Goal: Task Accomplishment & Management: Use online tool/utility

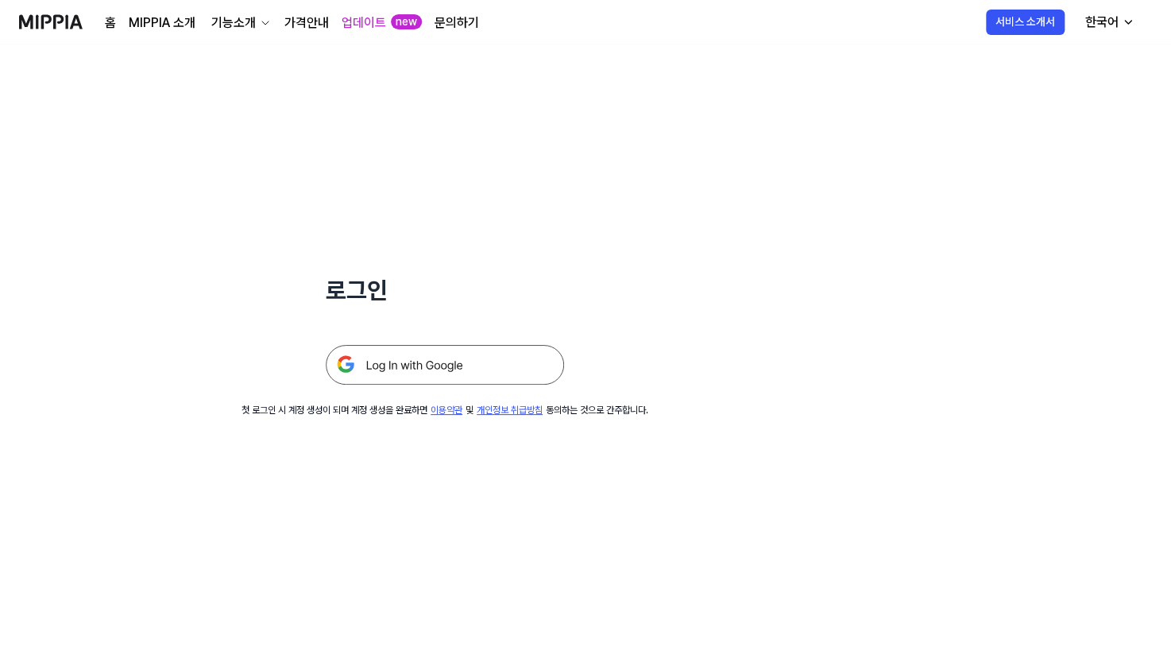
click at [400, 350] on img at bounding box center [445, 365] width 238 height 40
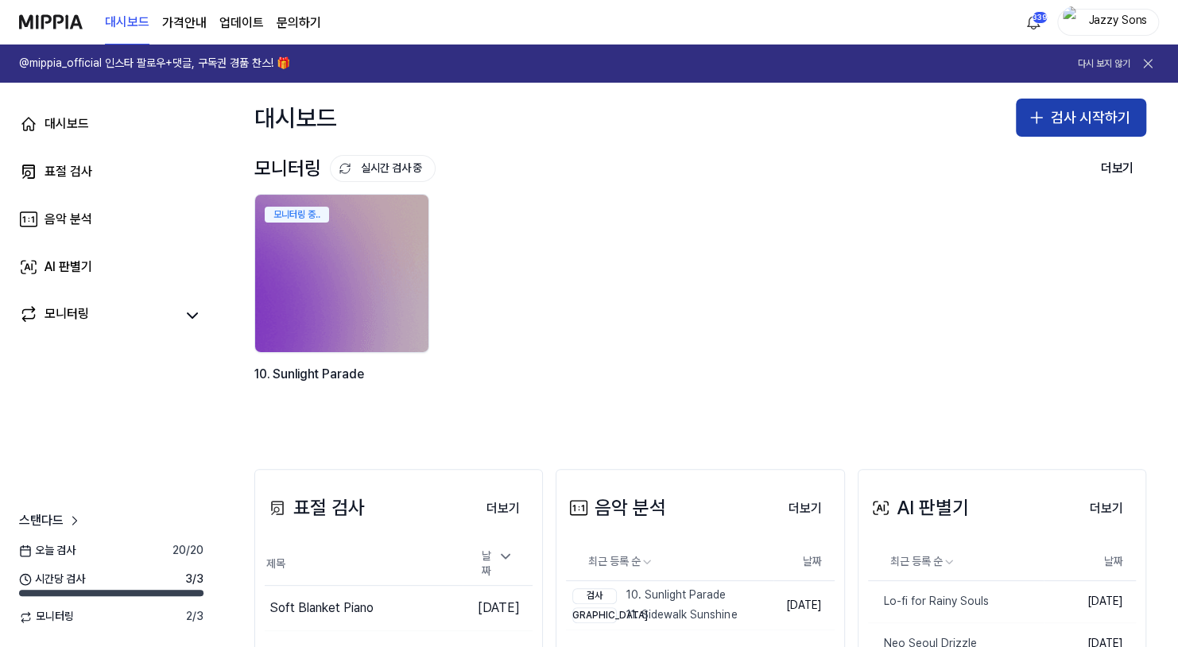
click at [1037, 122] on icon "button" at bounding box center [1036, 117] width 19 height 19
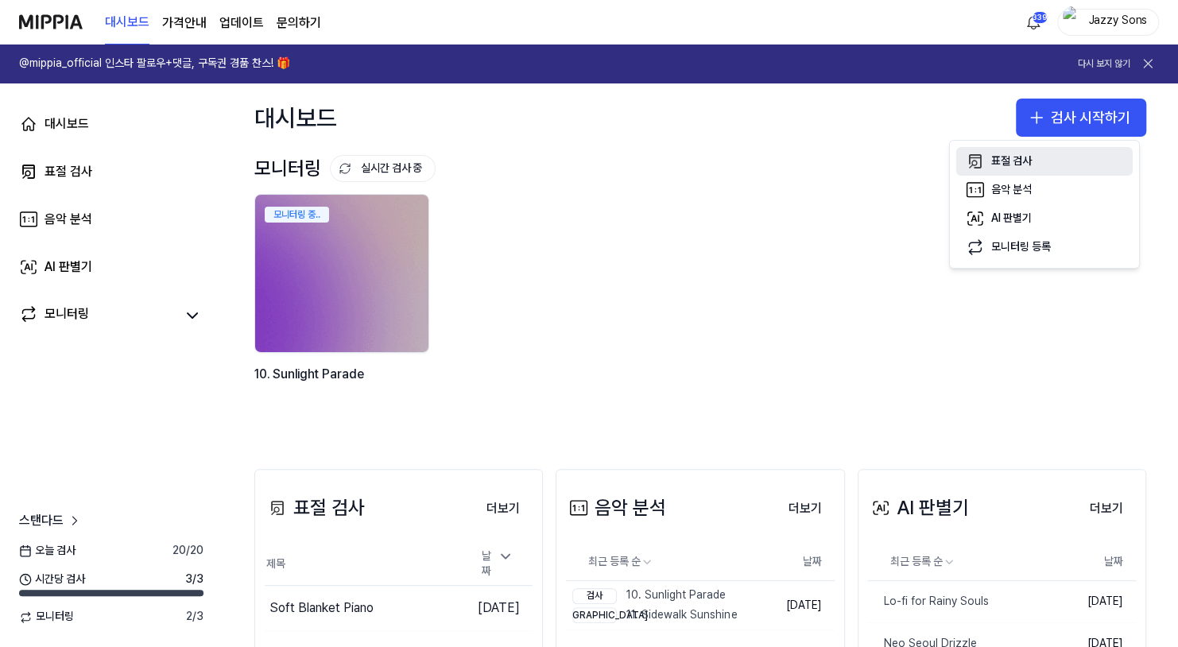
click at [1020, 162] on div "표절 검사" at bounding box center [1011, 161] width 41 height 16
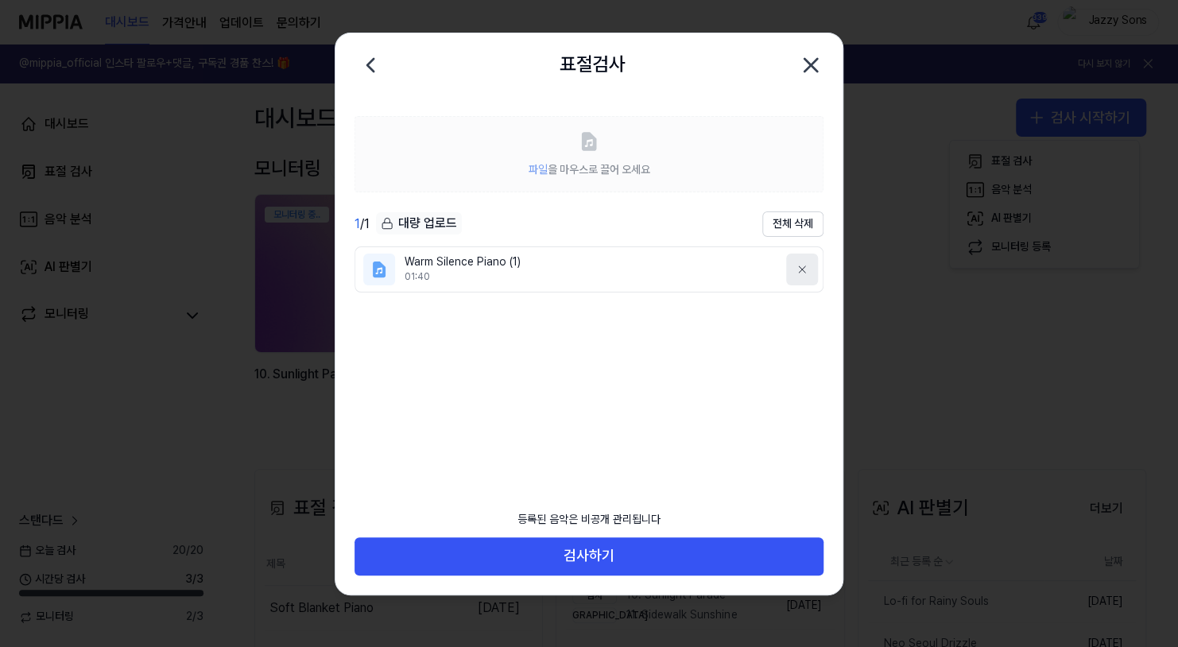
click at [799, 270] on icon at bounding box center [802, 269] width 13 height 13
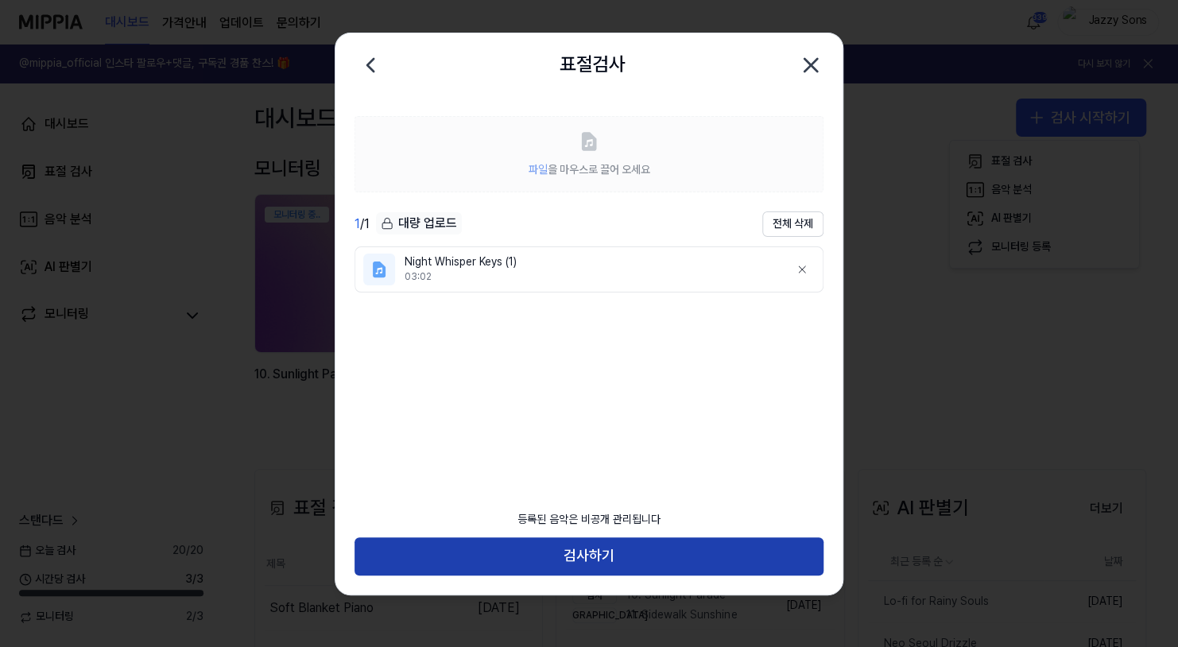
drag, startPoint x: 567, startPoint y: 548, endPoint x: 579, endPoint y: 548, distance: 12.7
click at [567, 548] on button "검사하기" at bounding box center [588, 556] width 469 height 38
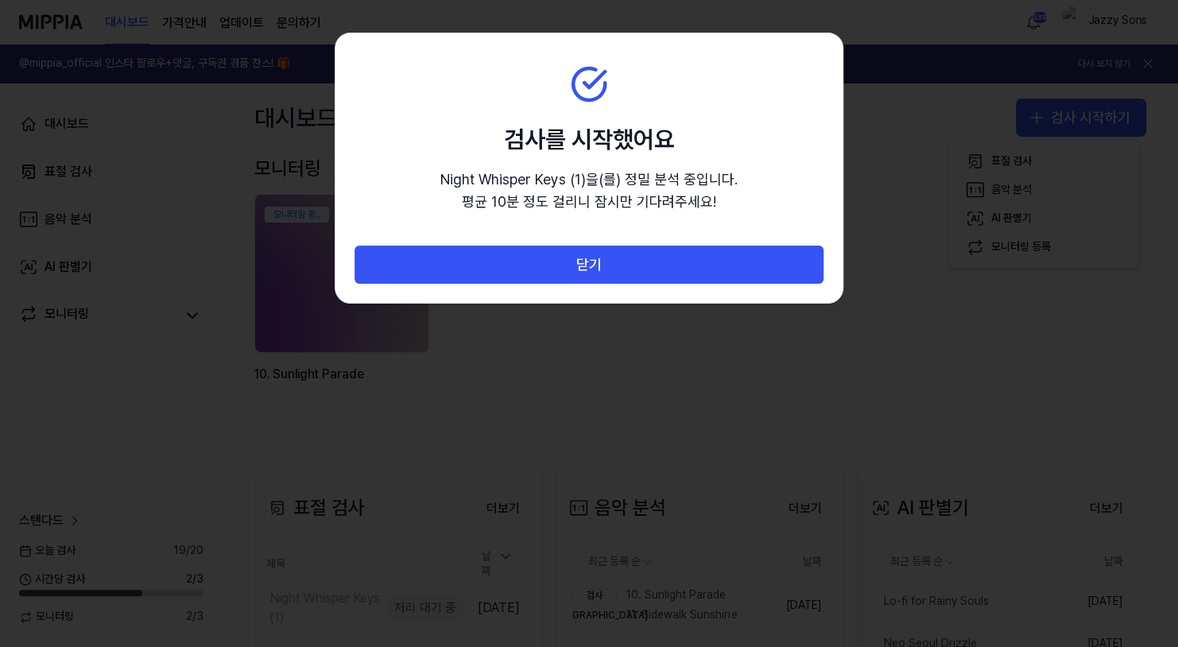
click at [751, 291] on div "닫기" at bounding box center [588, 274] width 507 height 57
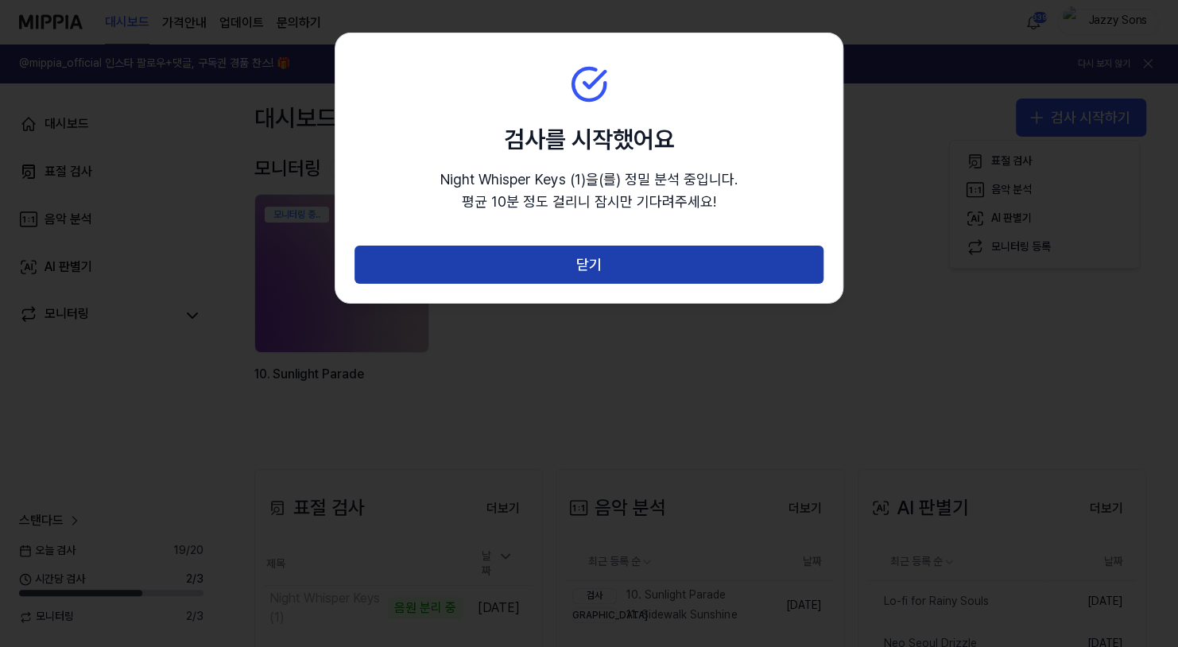
click at [750, 268] on button "닫기" at bounding box center [588, 265] width 469 height 38
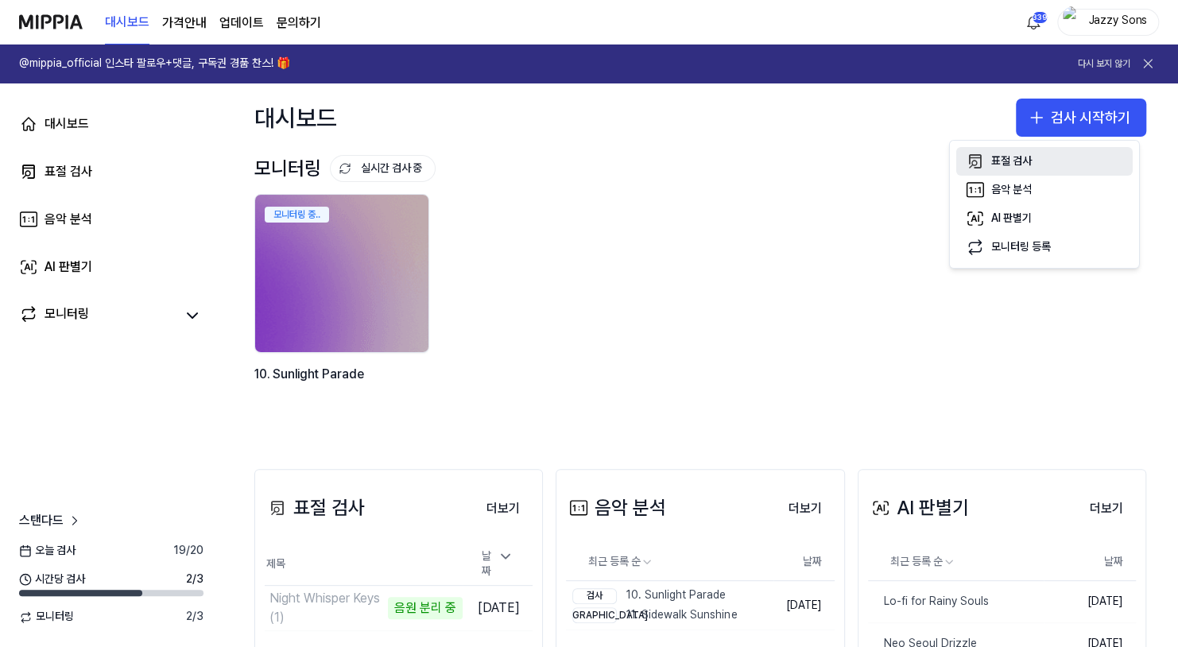
click at [991, 163] on button "표절 검사" at bounding box center [1044, 161] width 176 height 29
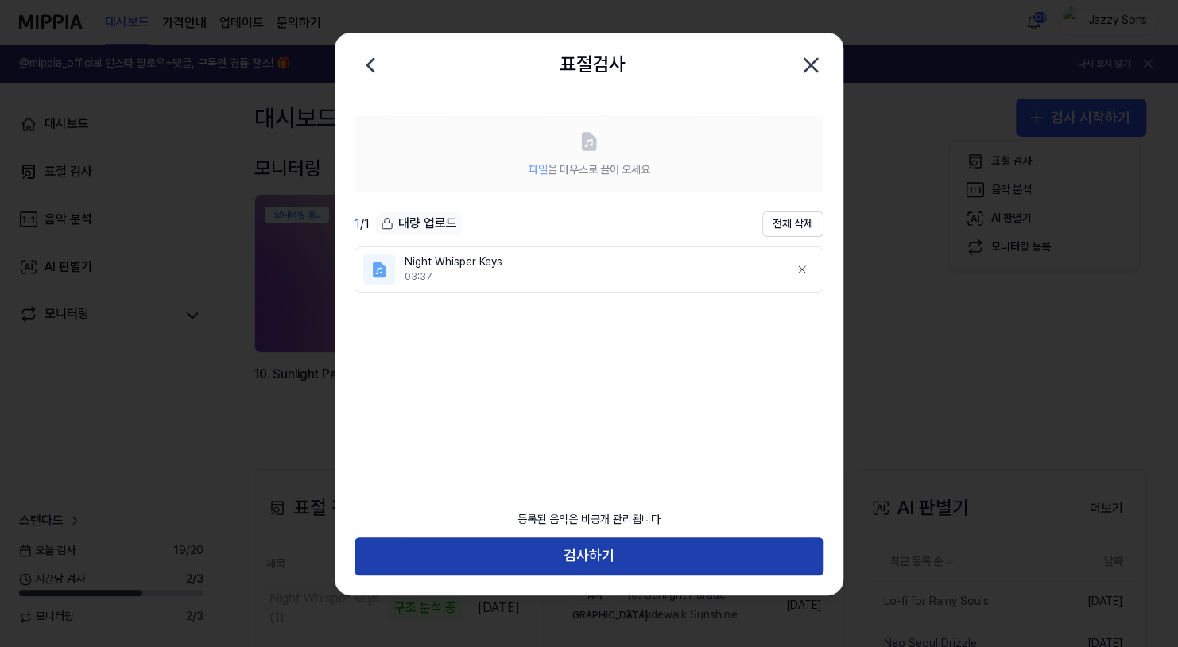
click at [616, 552] on button "검사하기" at bounding box center [588, 556] width 469 height 38
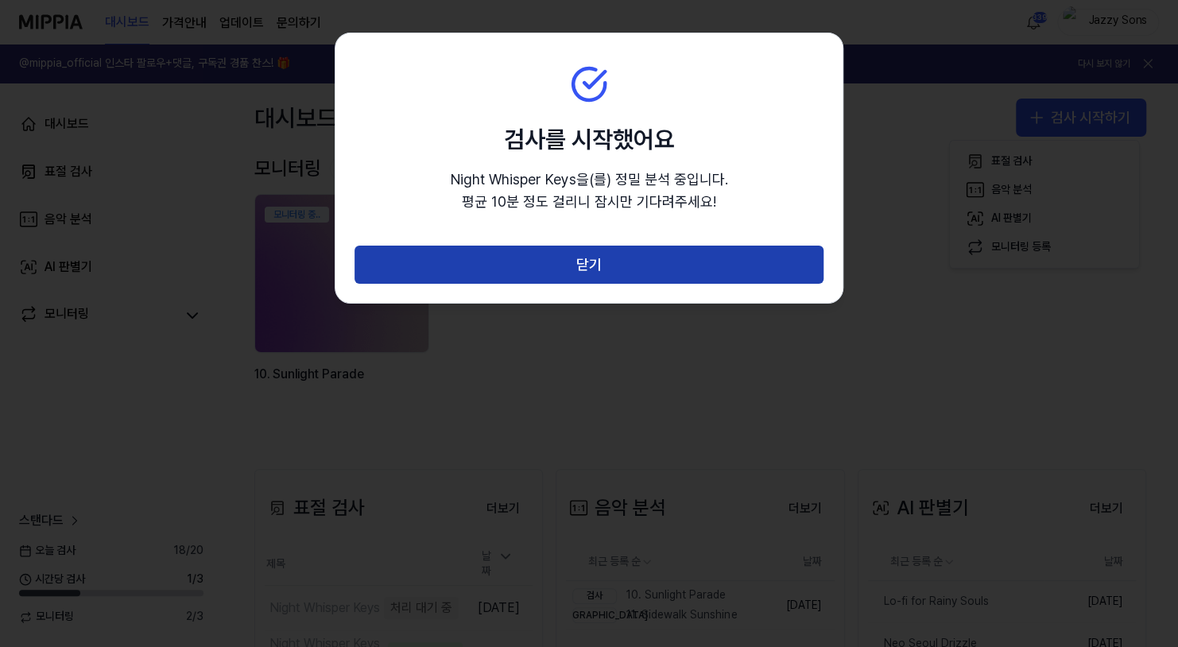
click at [640, 273] on button "닫기" at bounding box center [588, 265] width 469 height 38
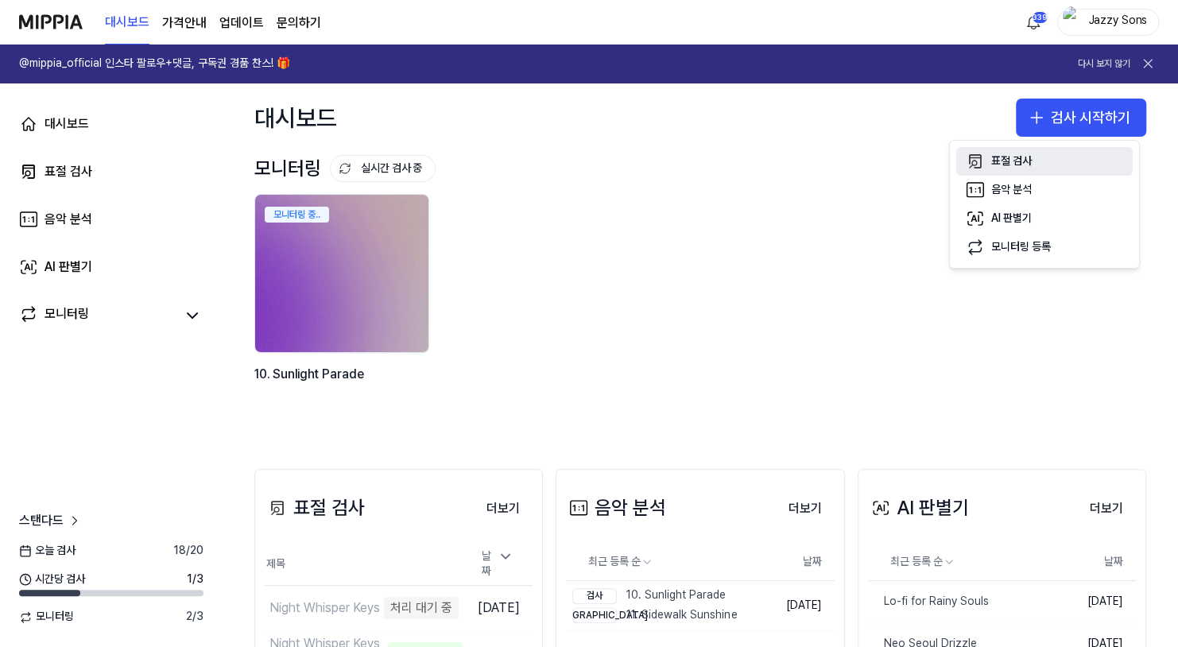
click at [1001, 161] on div "표절 검사" at bounding box center [1011, 161] width 41 height 16
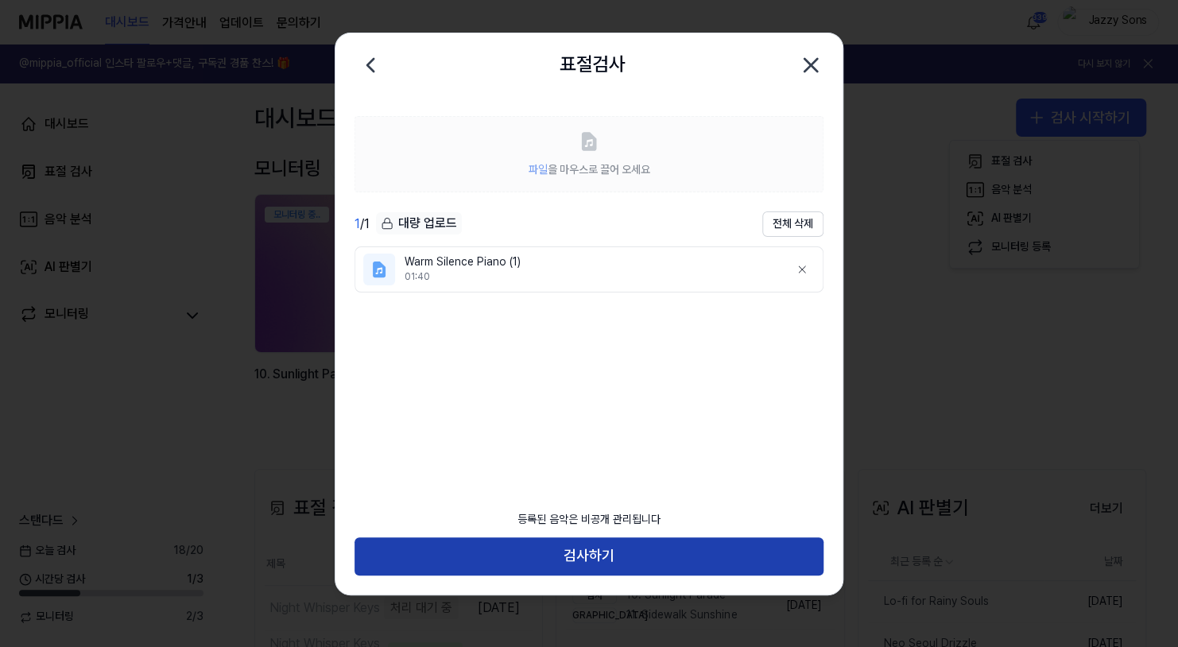
click at [621, 567] on button "검사하기" at bounding box center [588, 556] width 469 height 38
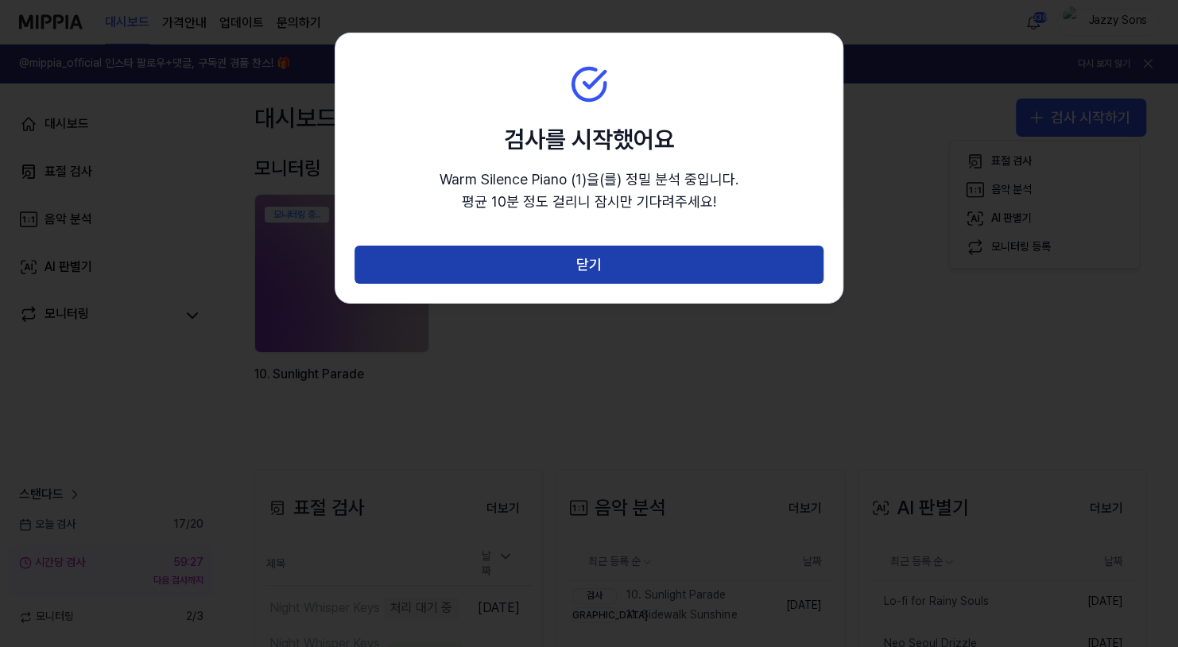
click at [633, 269] on button "닫기" at bounding box center [588, 265] width 469 height 38
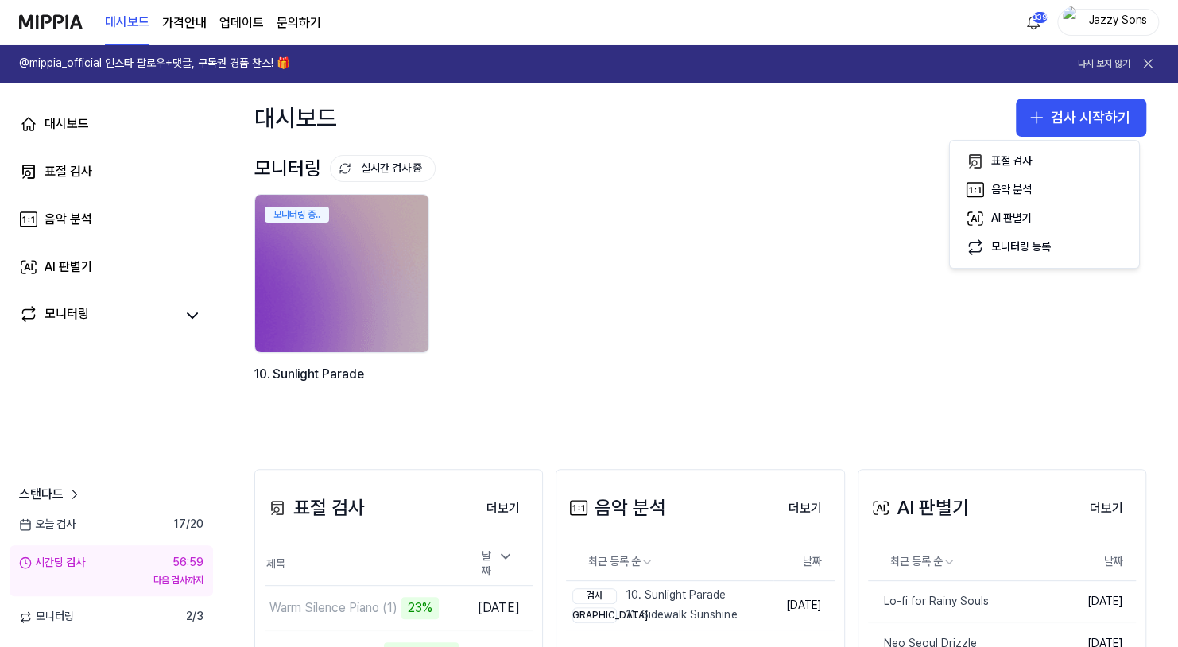
click at [768, 368] on div "모니터링 중.. 10. Sunlight Parade" at bounding box center [688, 307] width 892 height 227
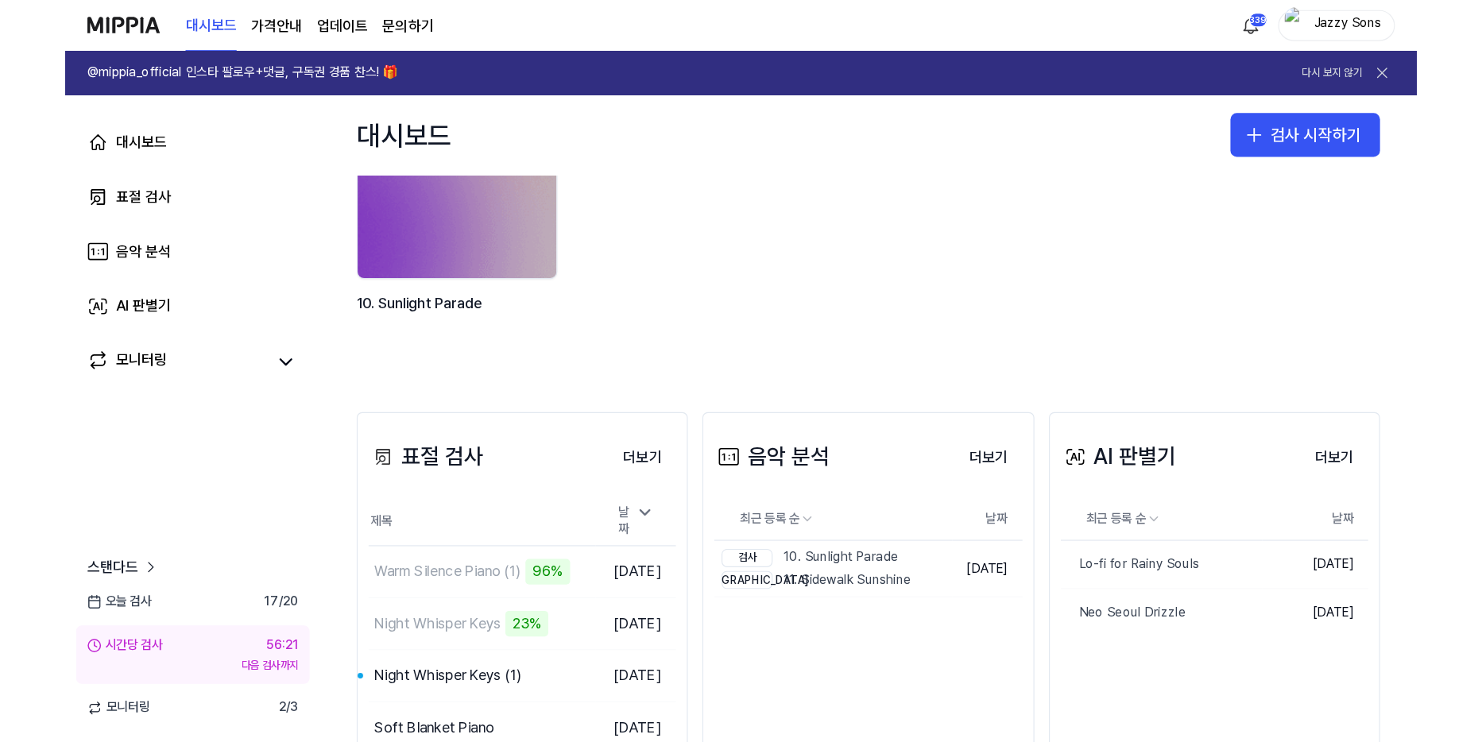
scroll to position [238, 0]
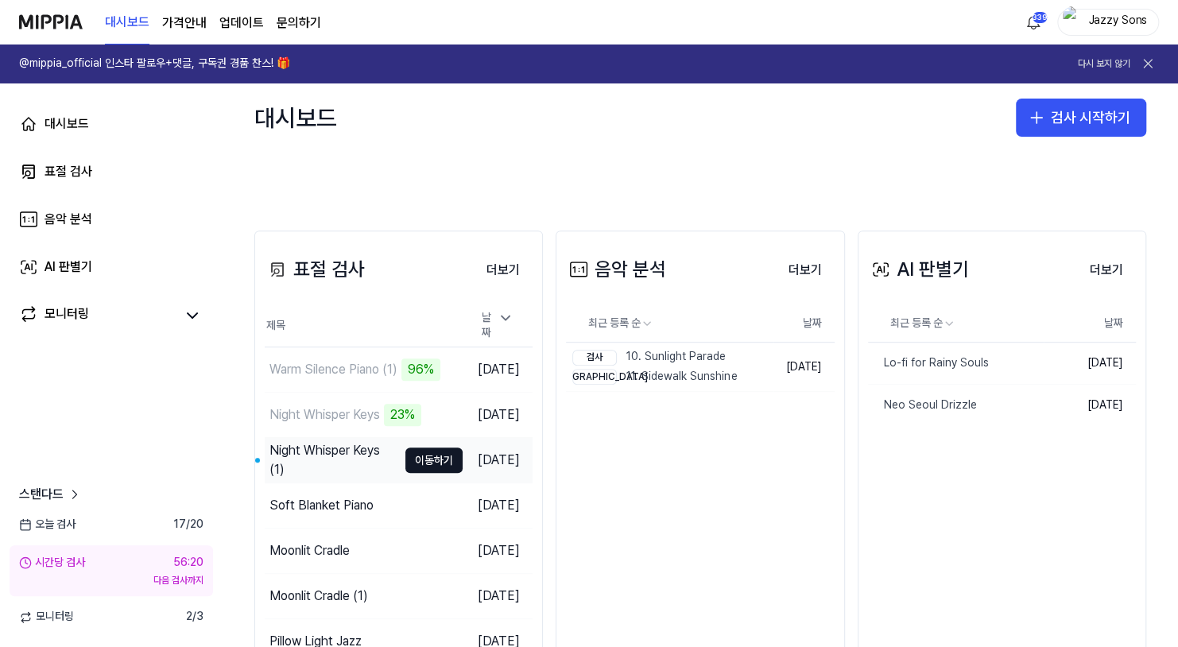
click at [329, 468] on div "Night Whisper Keys (1)" at bounding box center [333, 460] width 128 height 38
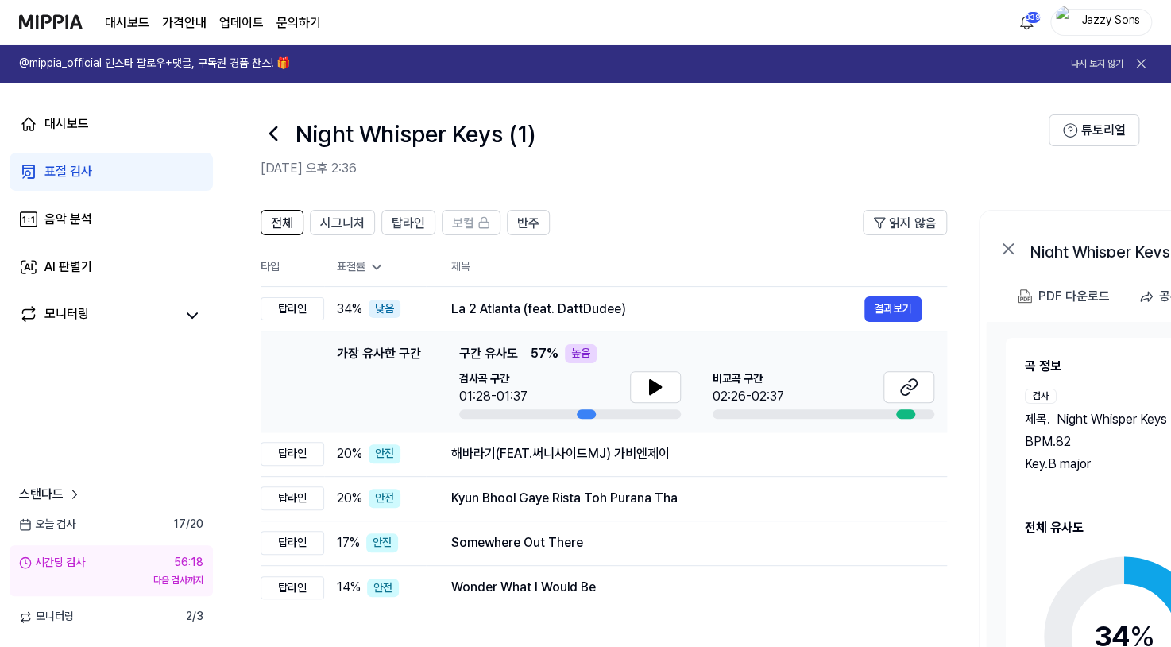
drag, startPoint x: 338, startPoint y: 390, endPoint x: 347, endPoint y: 386, distance: 10.3
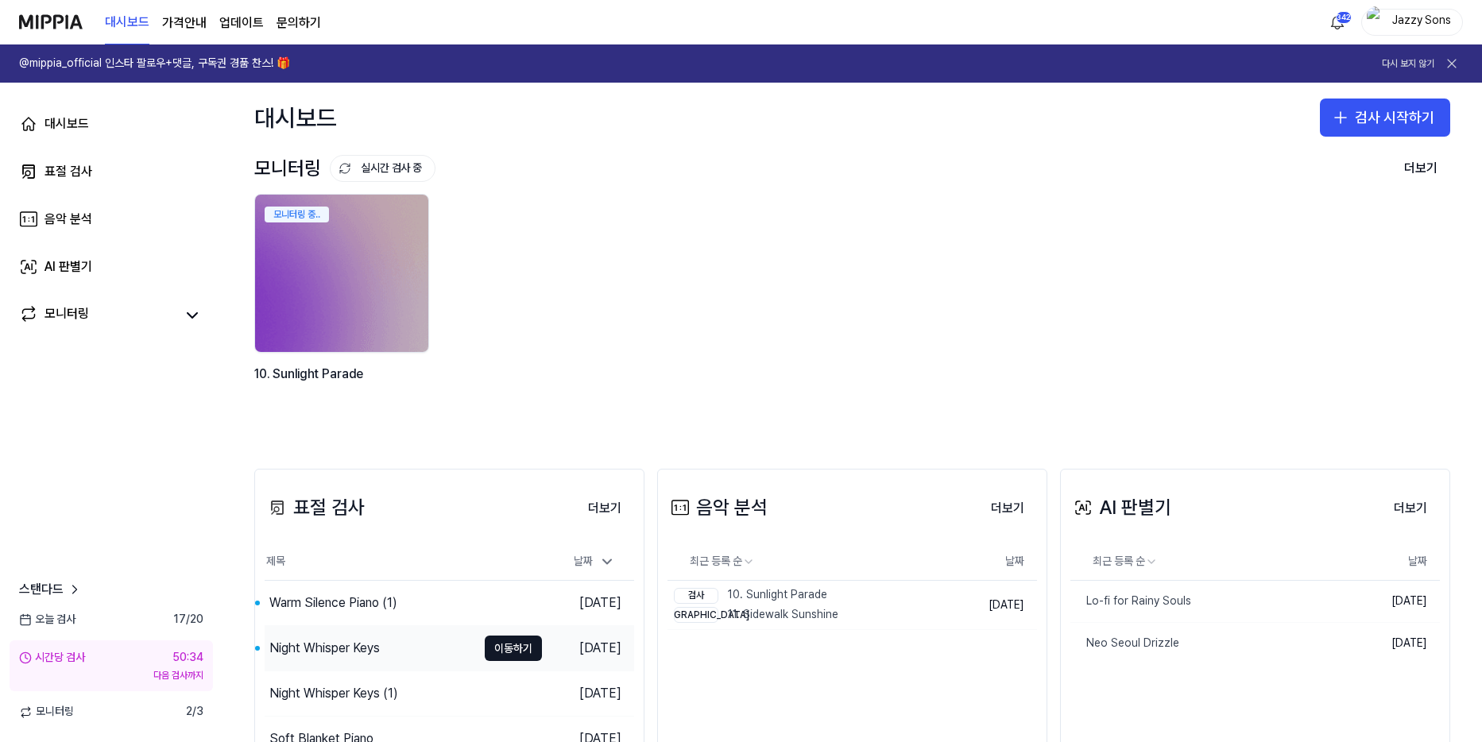
click at [339, 646] on div "Night Whisper Keys" at bounding box center [324, 648] width 110 height 19
click at [314, 612] on div "Warm Silence Piano (1)" at bounding box center [333, 603] width 128 height 19
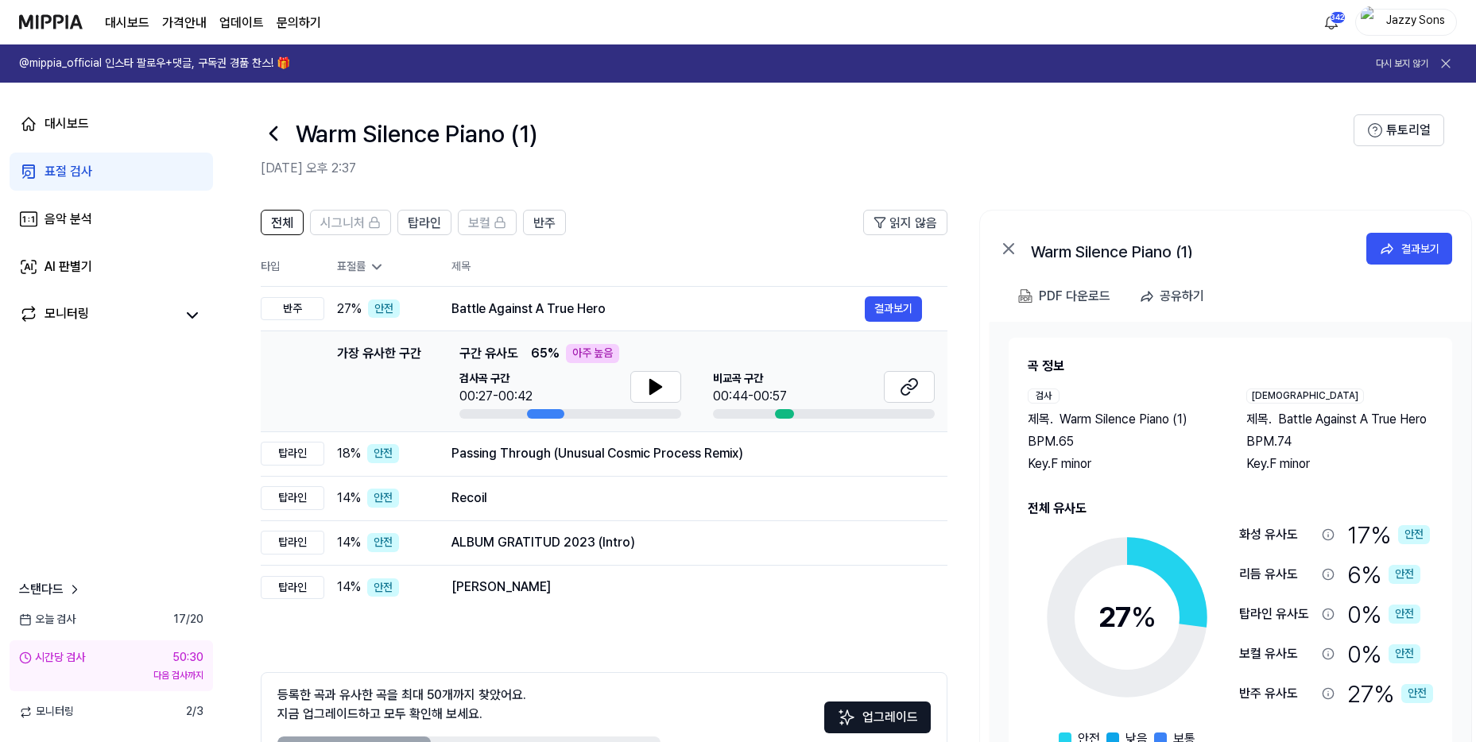
drag, startPoint x: 337, startPoint y: 613, endPoint x: 94, endPoint y: 505, distance: 265.8
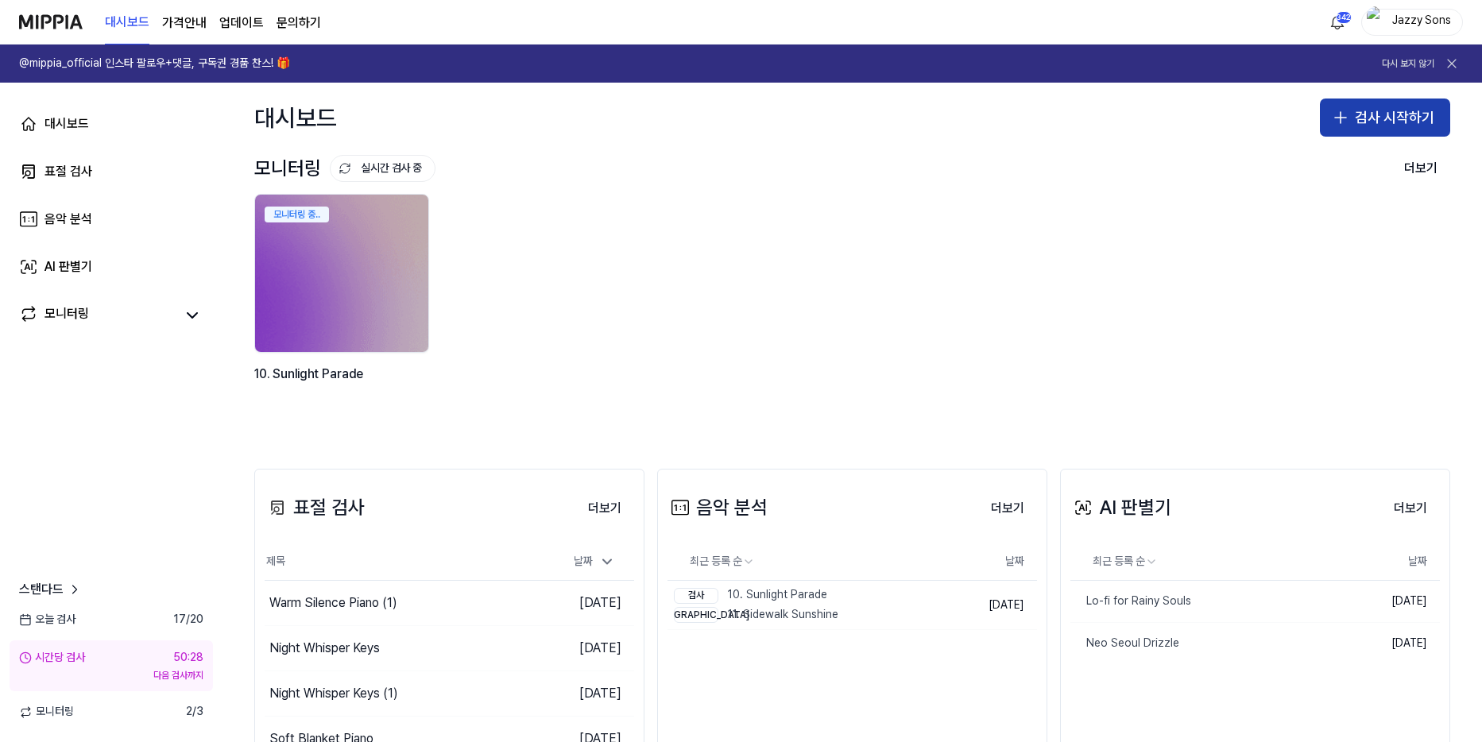
click at [1177, 119] on button "검사 시작하기" at bounding box center [1385, 118] width 130 height 38
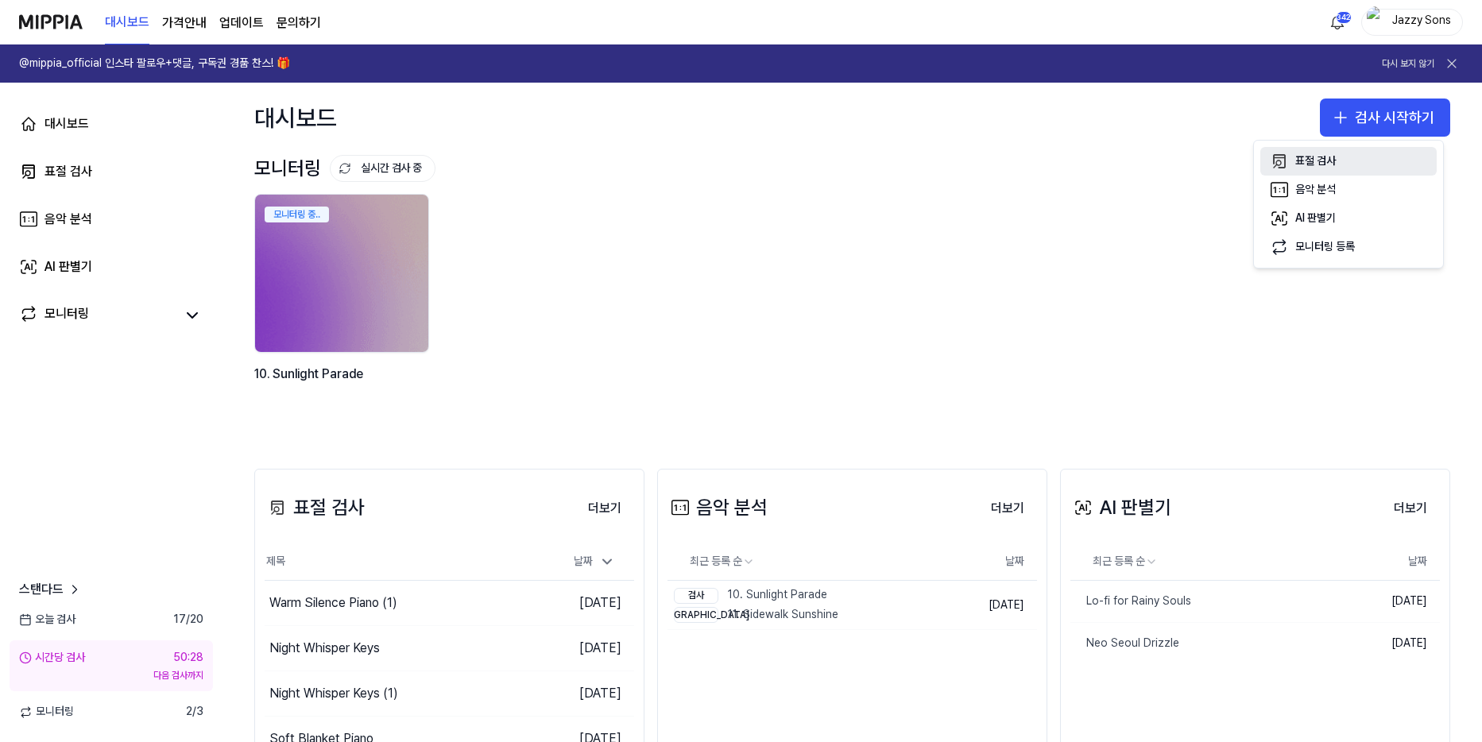
click at [1177, 160] on div "표절 검사" at bounding box center [1315, 161] width 41 height 16
click at [105, 173] on link "표절 검사" at bounding box center [111, 172] width 203 height 38
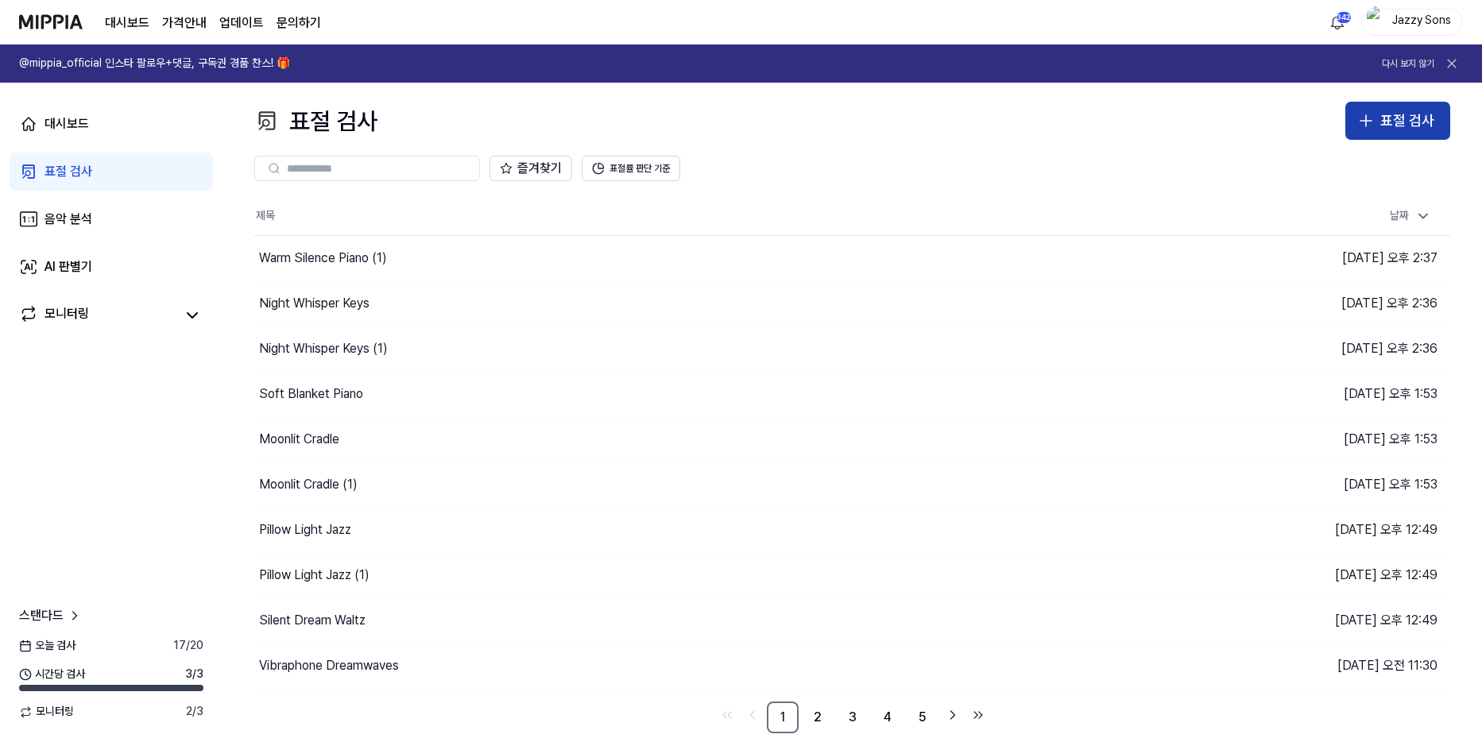
click at [1410, 118] on div "표절 검사" at bounding box center [1407, 121] width 54 height 23
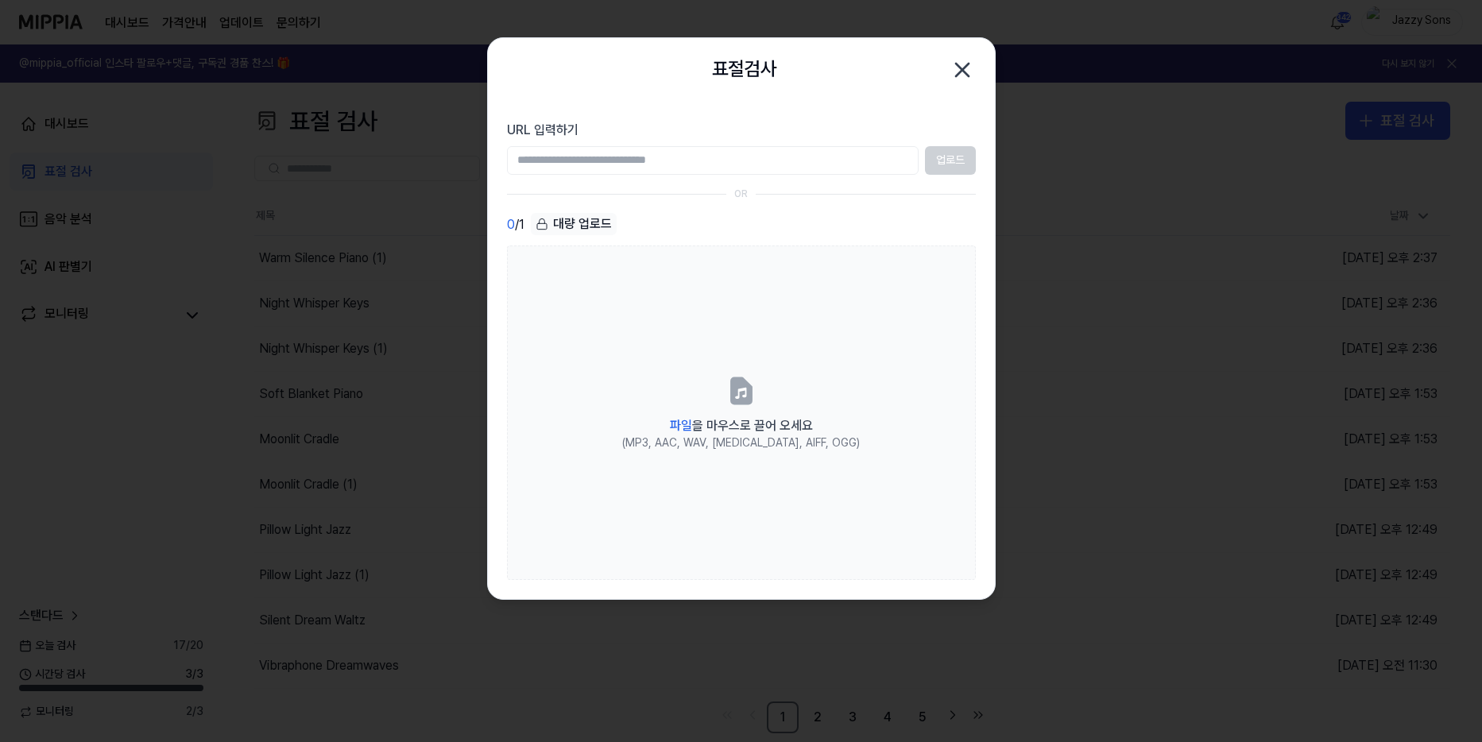
click at [962, 75] on icon "button" at bounding box center [962, 69] width 25 height 25
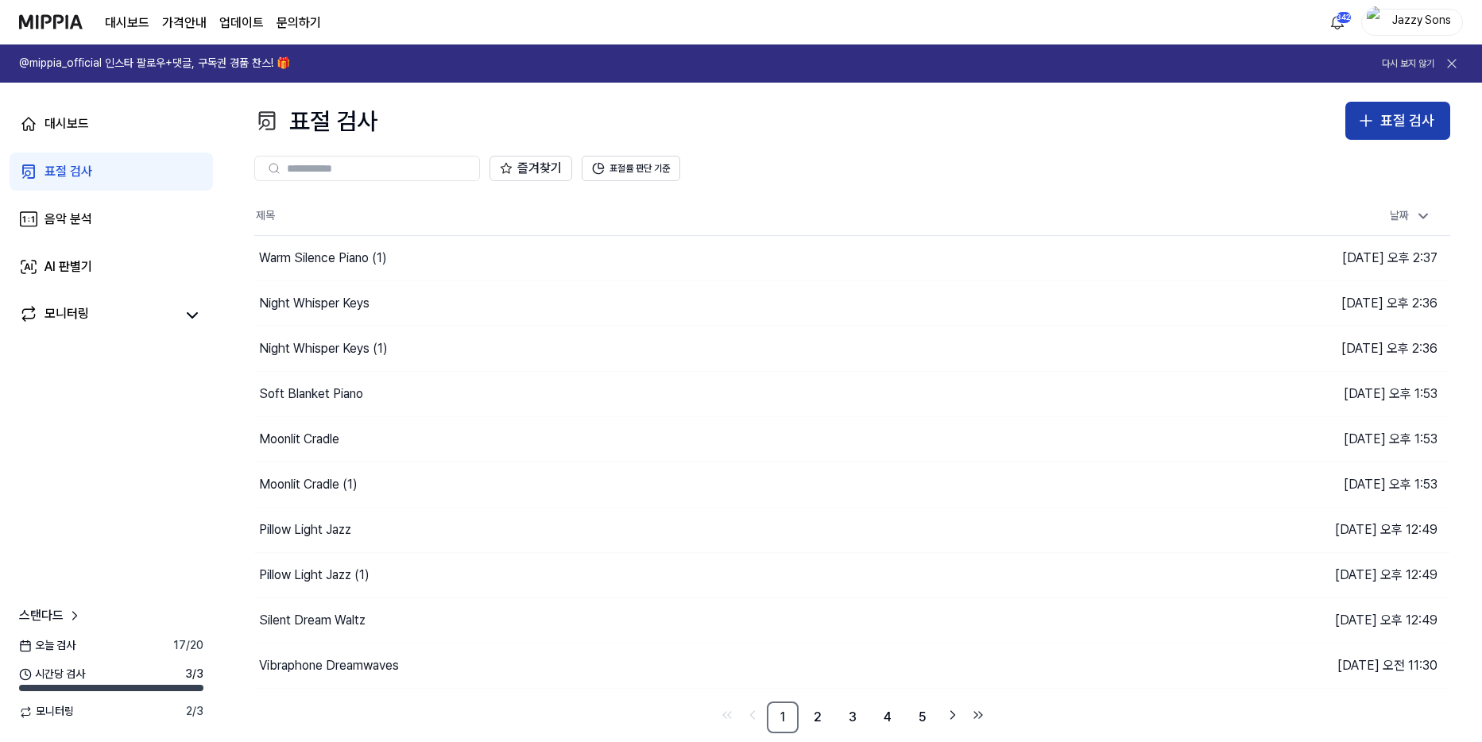
click at [1396, 123] on div "표절 검사" at bounding box center [1407, 121] width 54 height 23
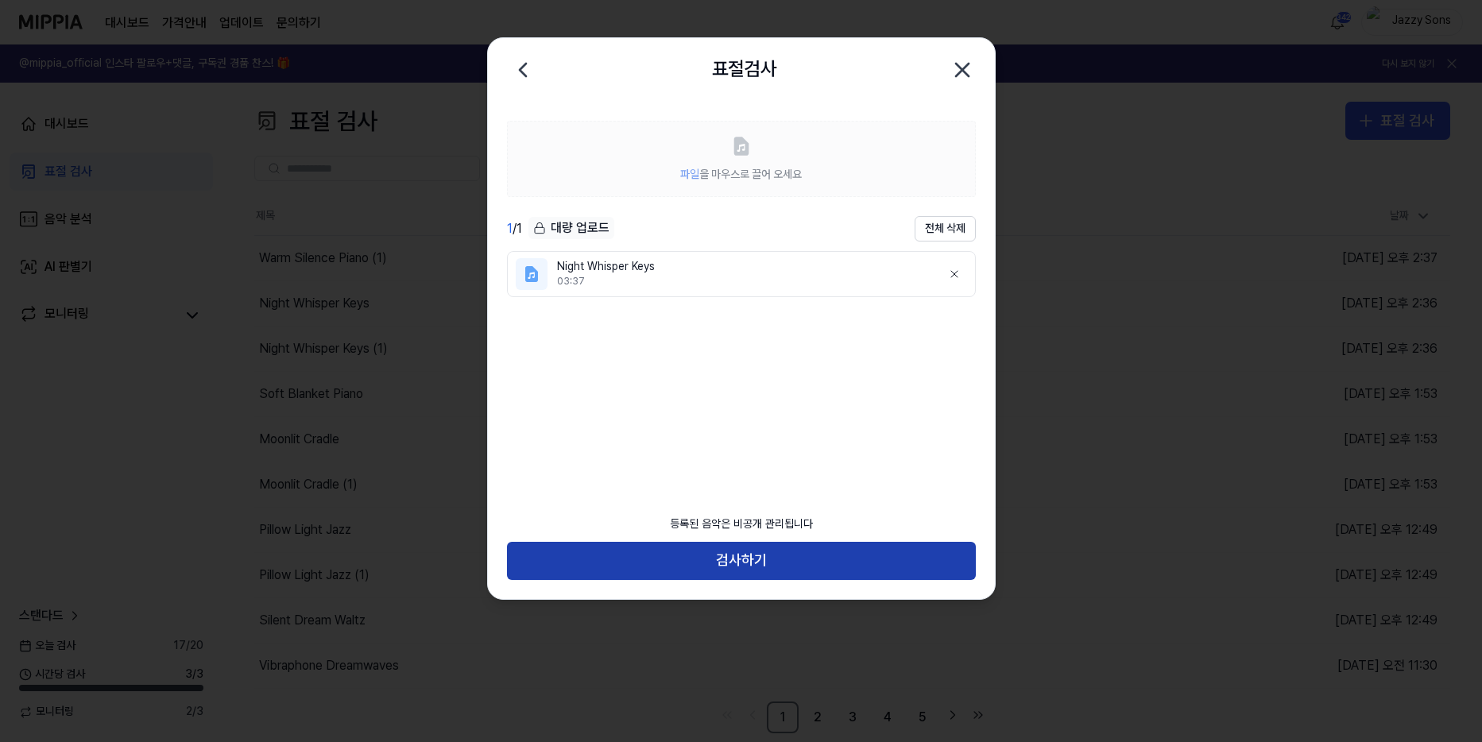
click at [726, 553] on button "검사하기" at bounding box center [741, 561] width 469 height 38
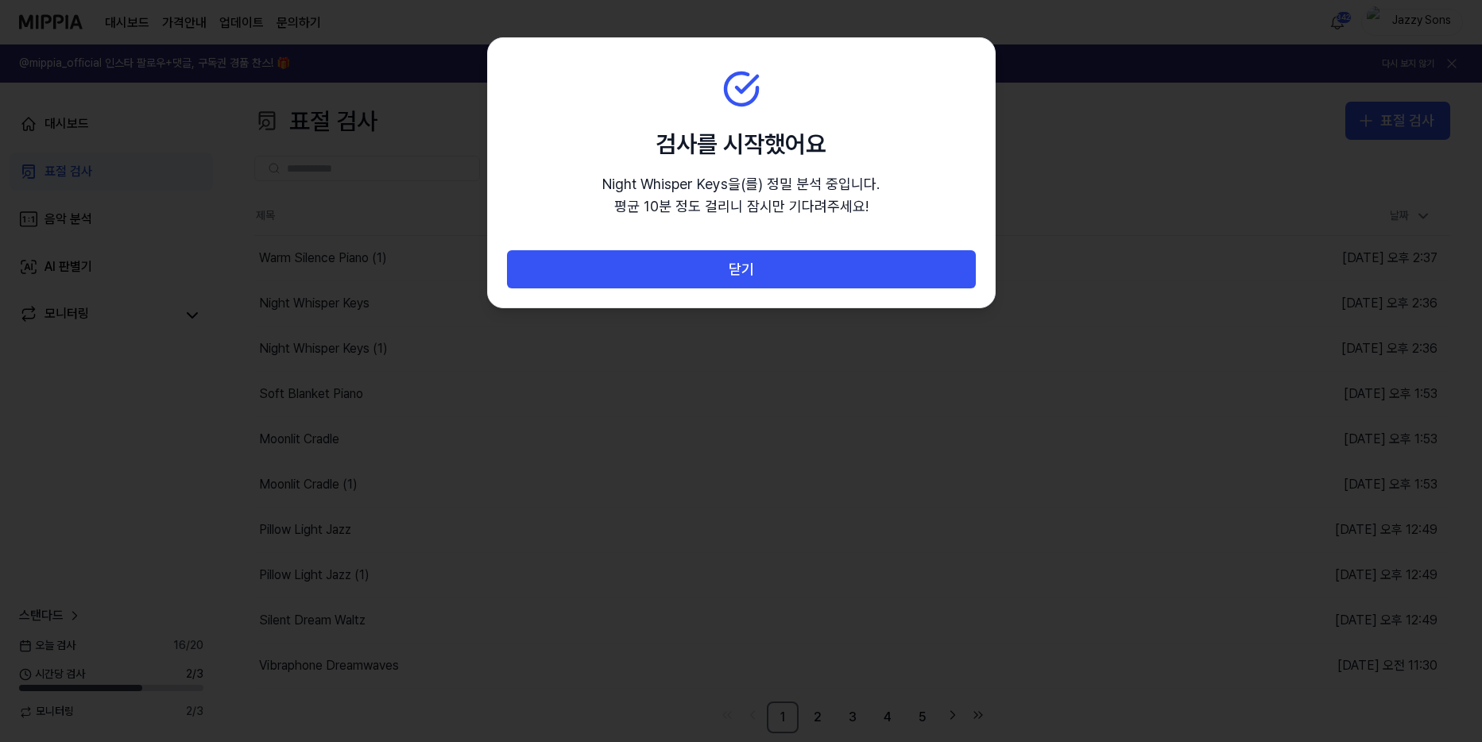
click at [753, 296] on div "닫기" at bounding box center [741, 278] width 507 height 57
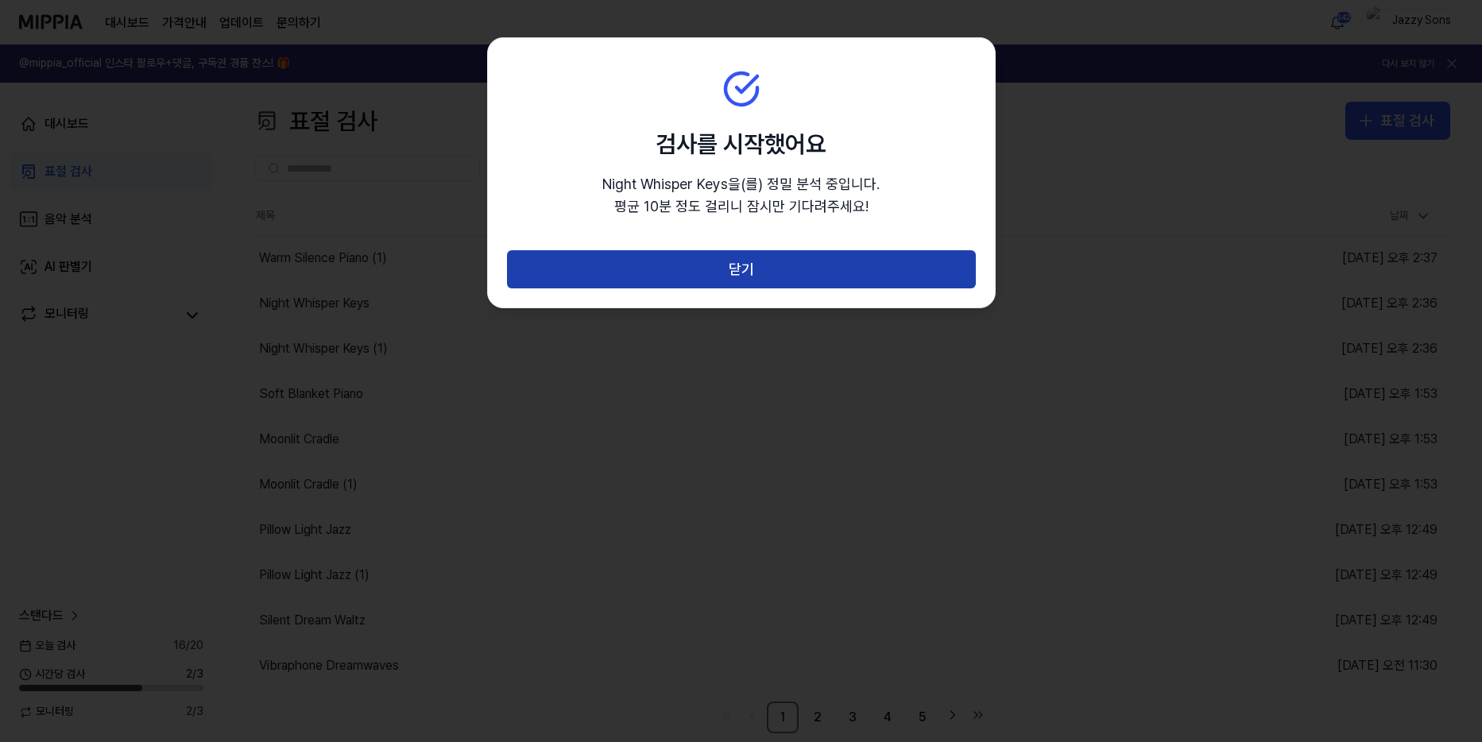
click at [757, 282] on button "닫기" at bounding box center [741, 269] width 469 height 38
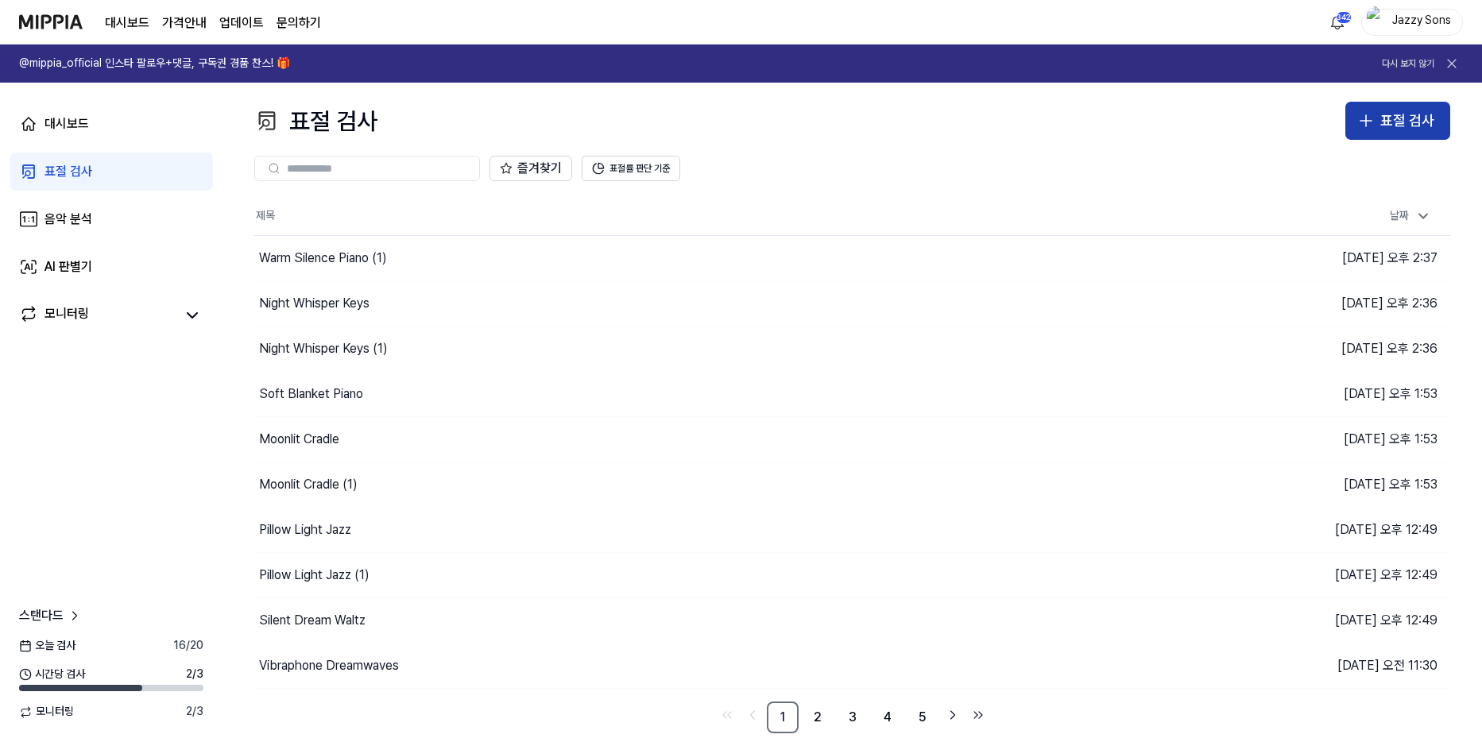
click at [1410, 108] on button "표절 검사" at bounding box center [1397, 121] width 105 height 38
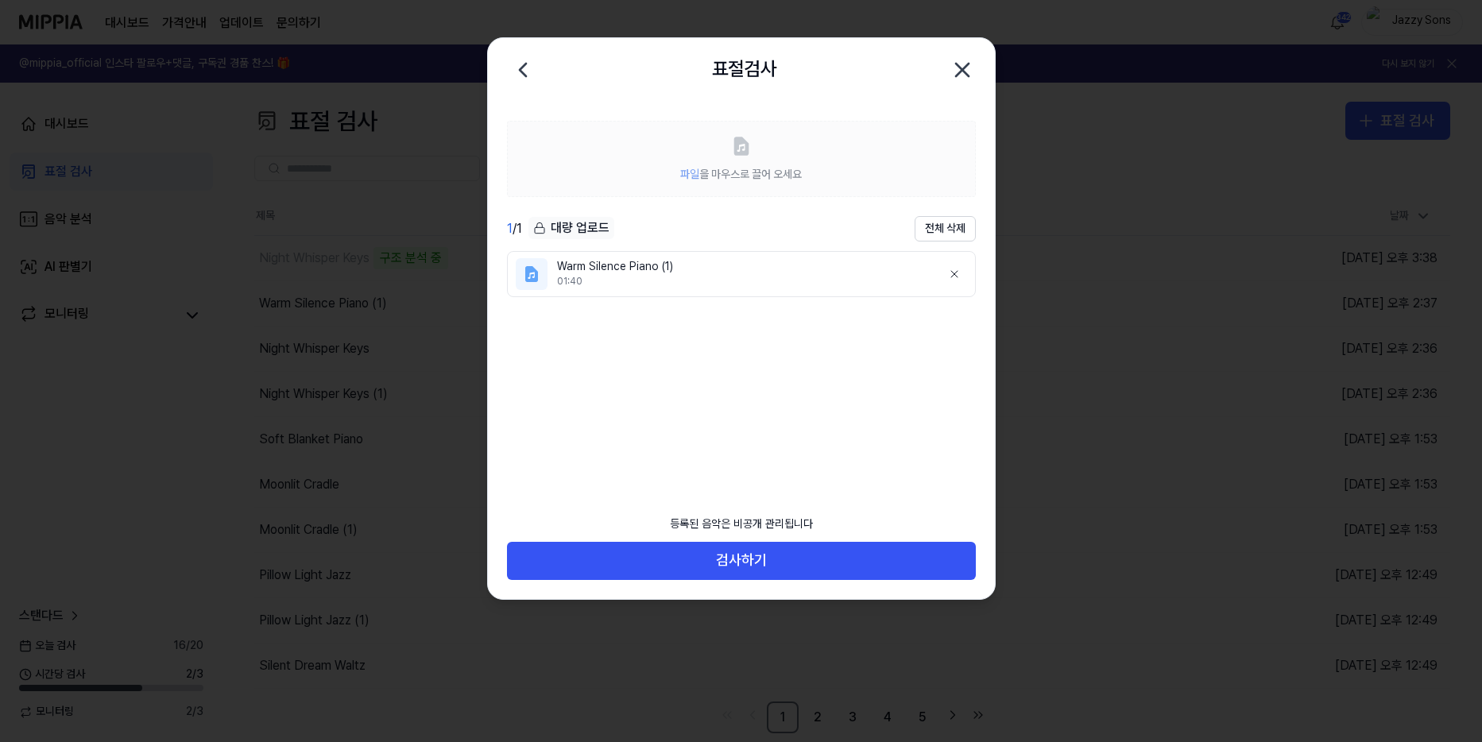
click at [695, 529] on div "등록된 음악은 비공개 관리됩니다" at bounding box center [741, 524] width 162 height 35
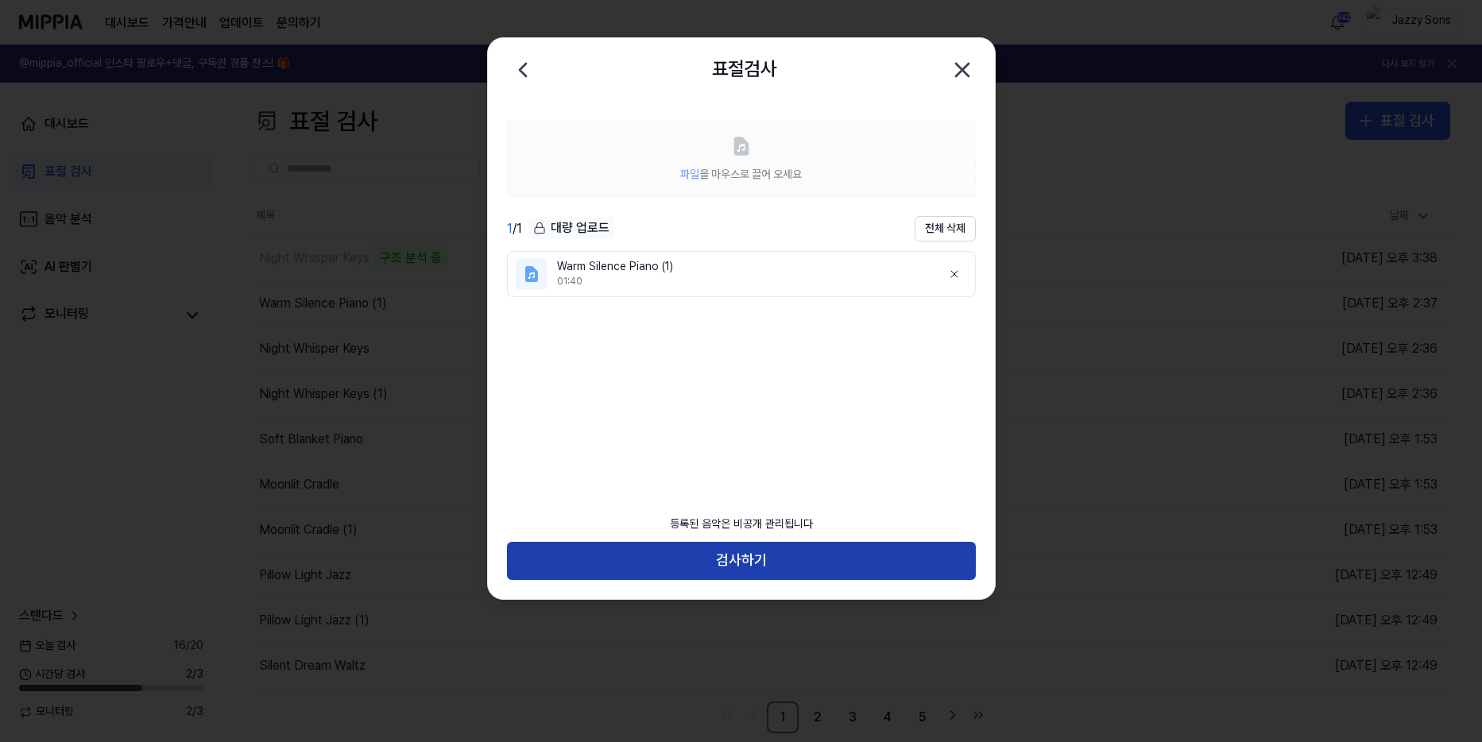
click at [708, 548] on button "검사하기" at bounding box center [741, 561] width 469 height 38
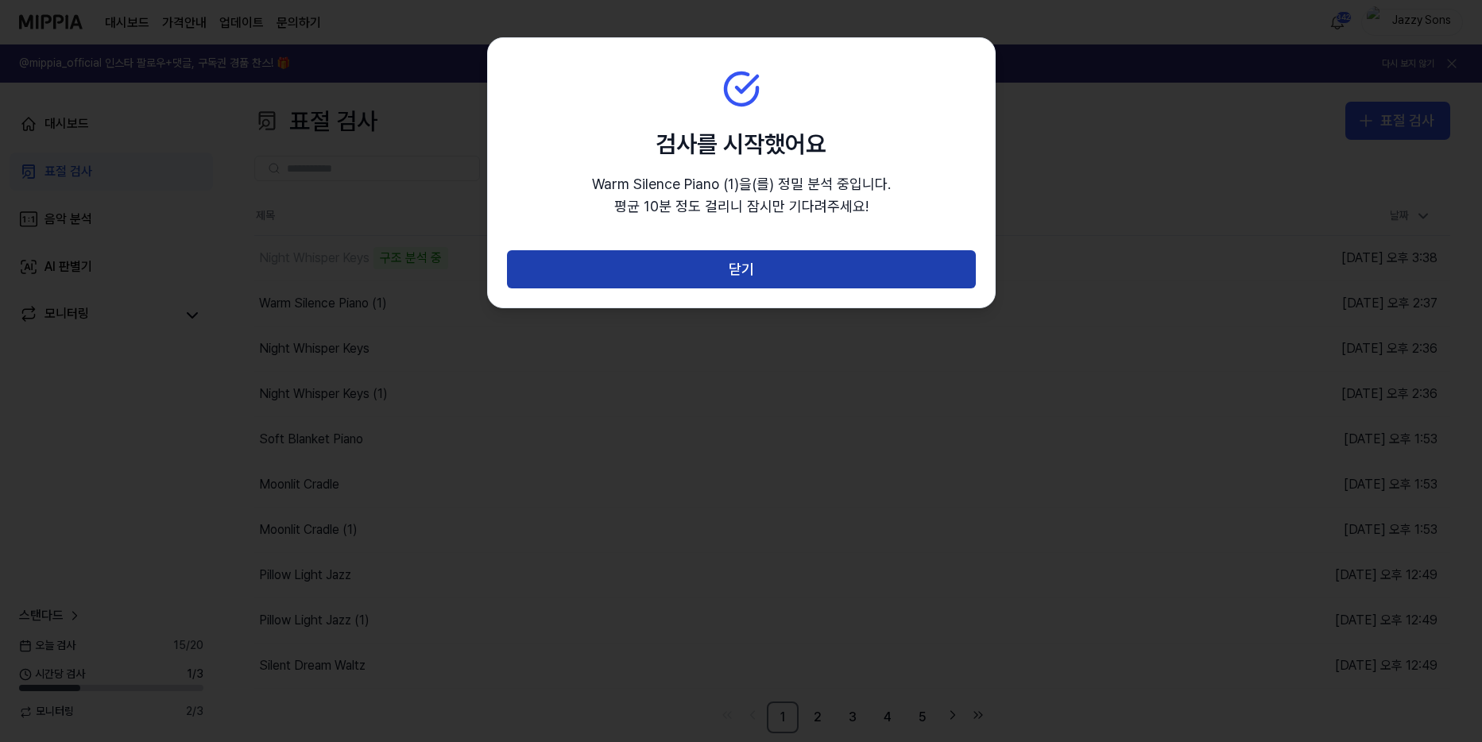
click at [766, 279] on button "닫기" at bounding box center [741, 269] width 469 height 38
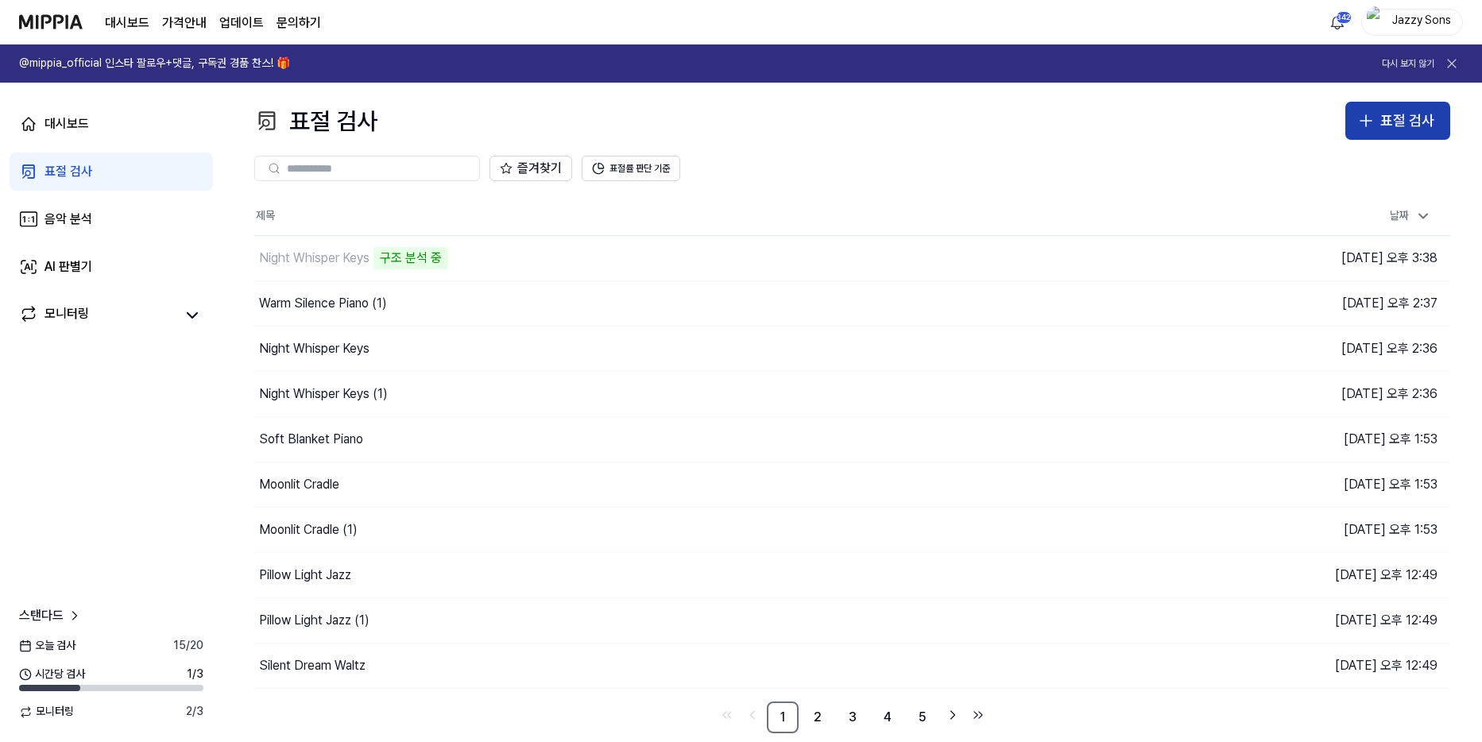
click at [1430, 124] on div "표절 검사" at bounding box center [1407, 121] width 54 height 23
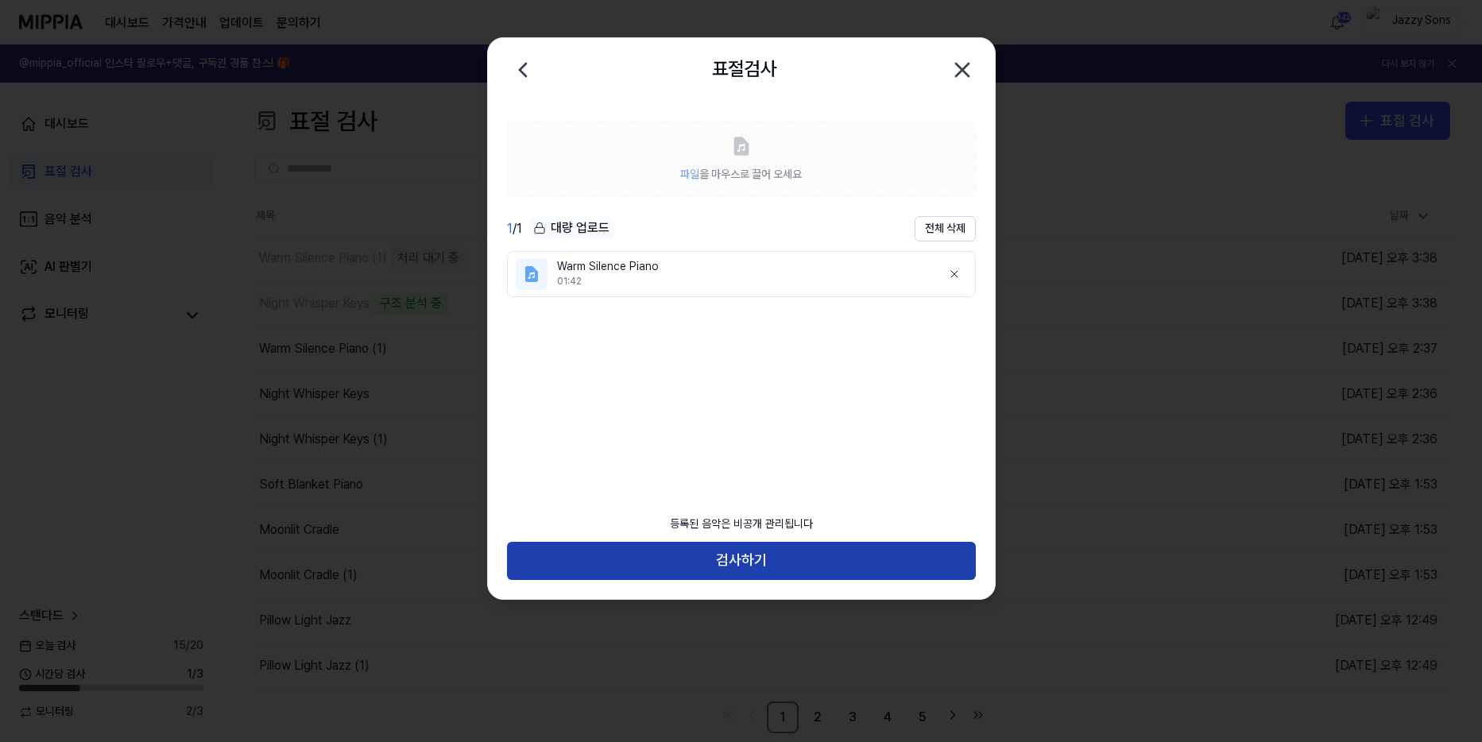
click at [701, 573] on button "검사하기" at bounding box center [741, 561] width 469 height 38
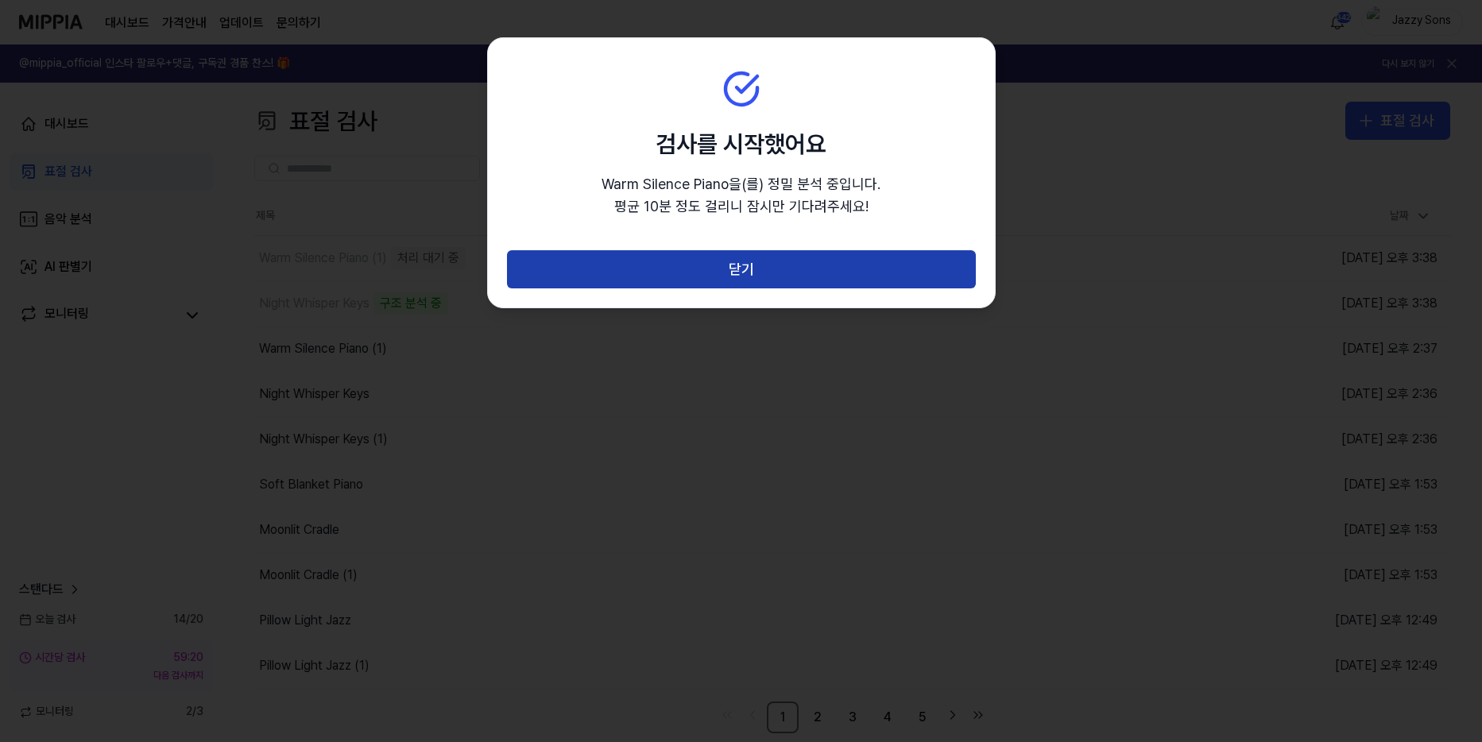
click at [736, 252] on button "닫기" at bounding box center [741, 269] width 469 height 38
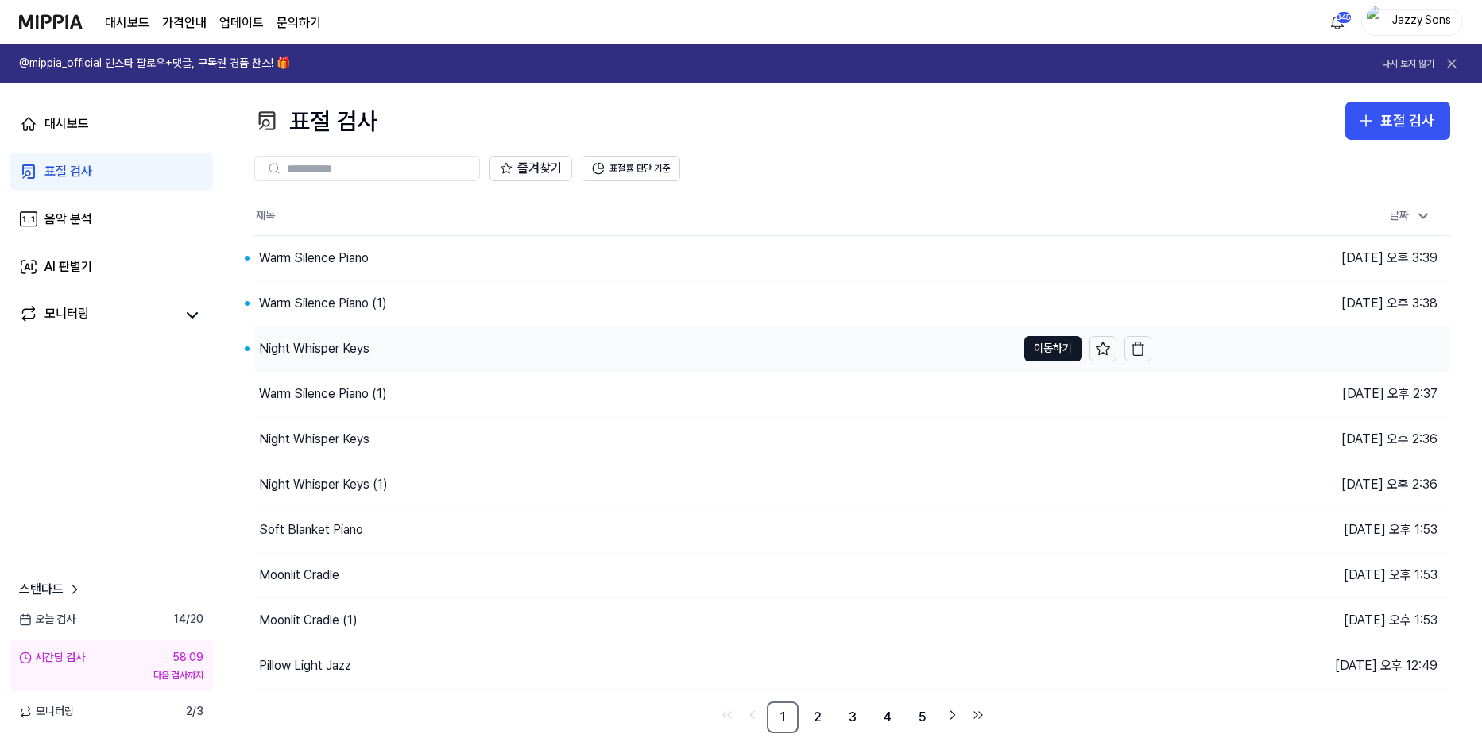
click at [325, 355] on div "Night Whisper Keys" at bounding box center [314, 348] width 110 height 19
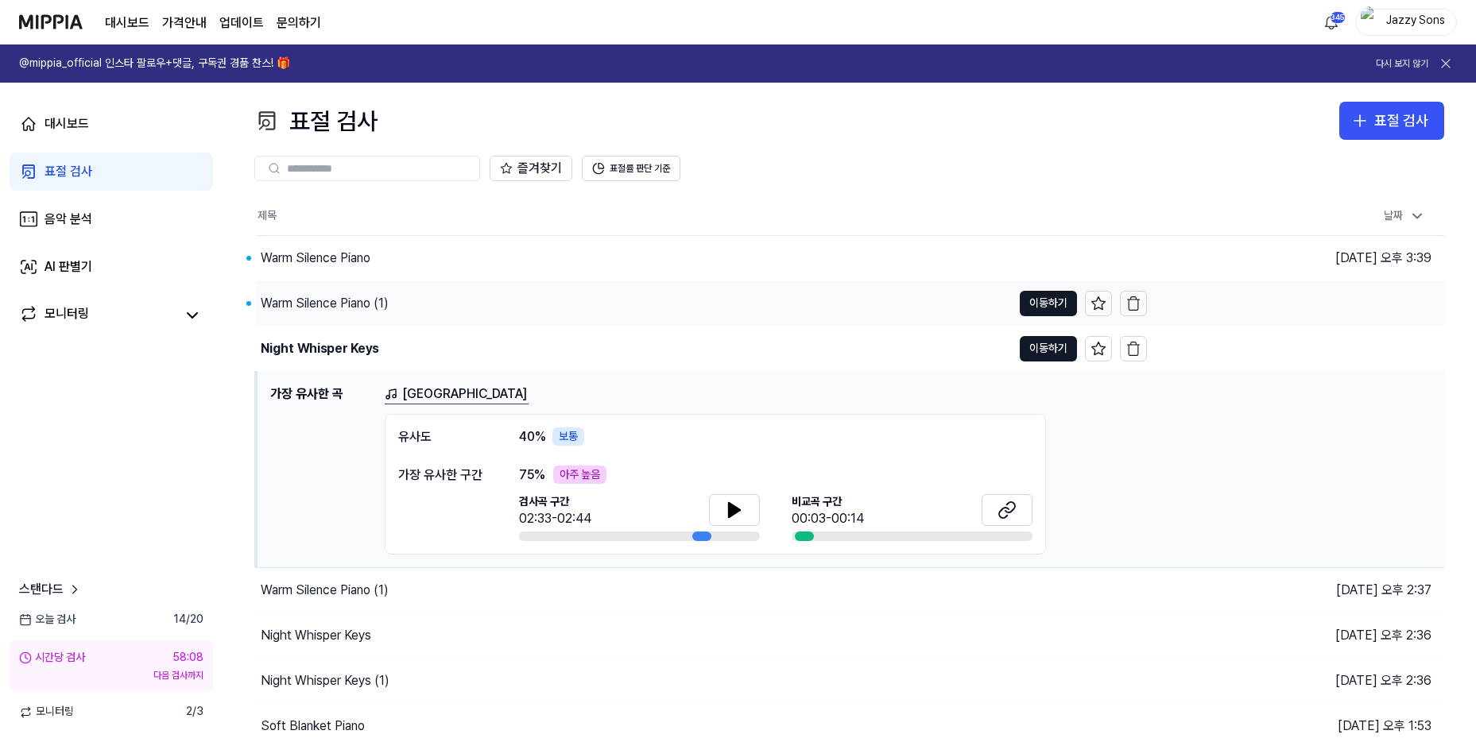
click at [322, 297] on div "Warm Silence Piano (1)" at bounding box center [325, 303] width 128 height 19
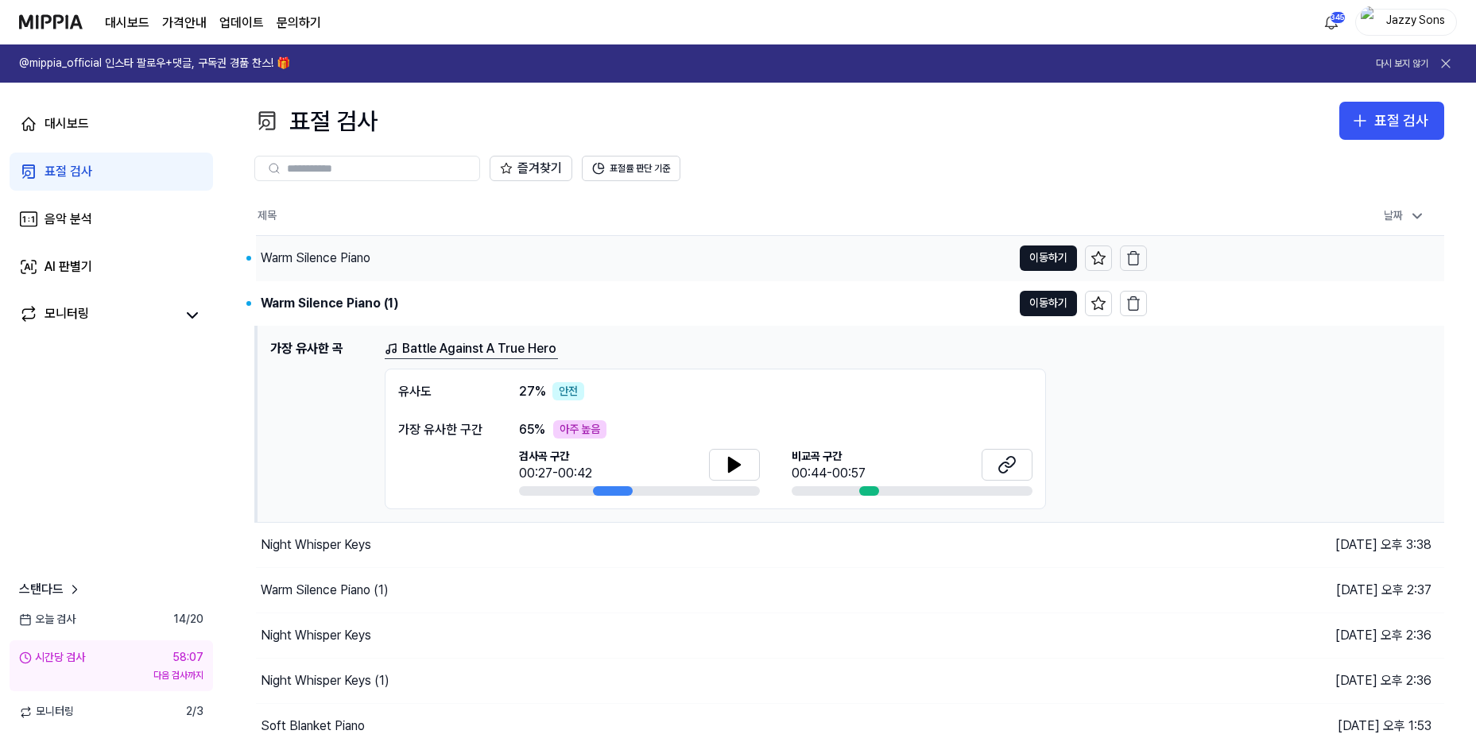
click at [294, 254] on div "Warm Silence Piano" at bounding box center [316, 258] width 110 height 19
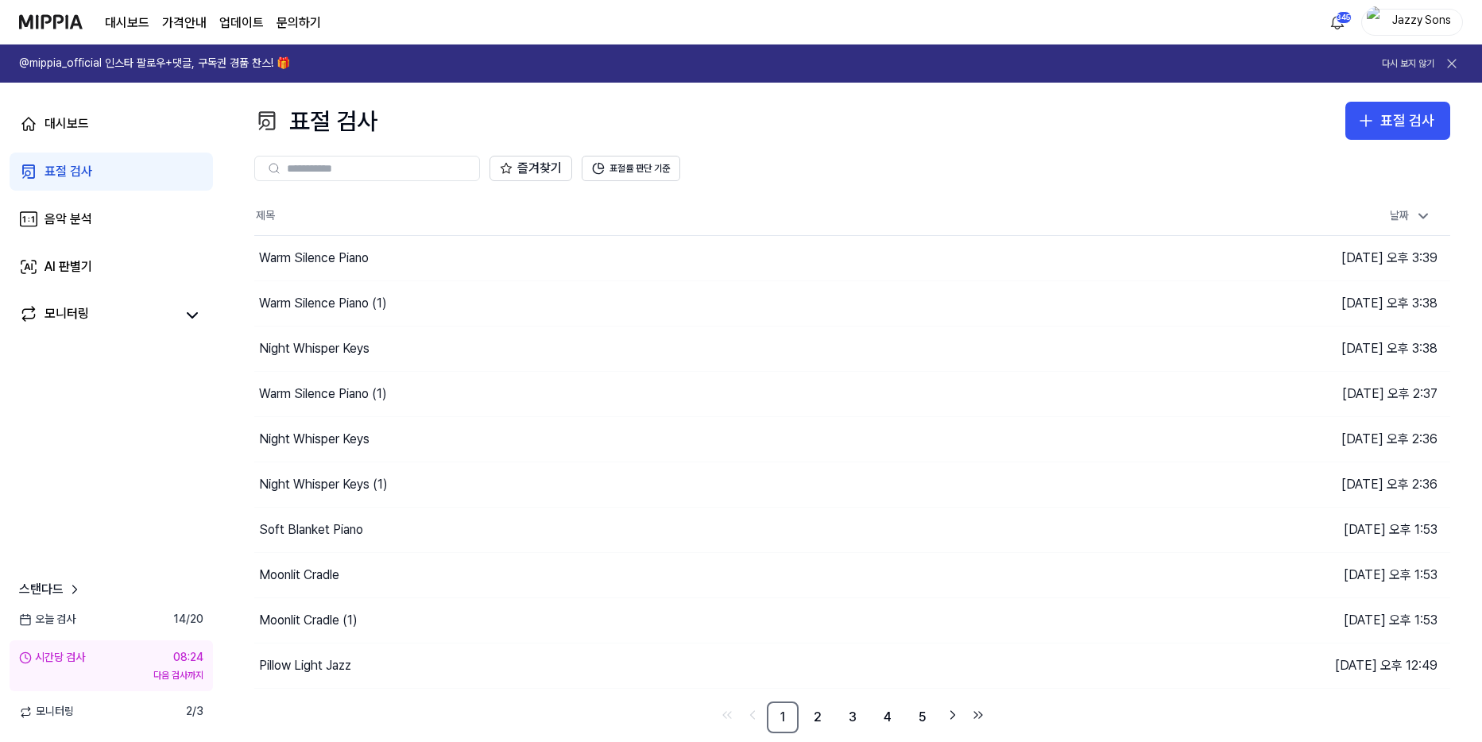
click at [85, 174] on div "표절 검사" at bounding box center [69, 171] width 48 height 19
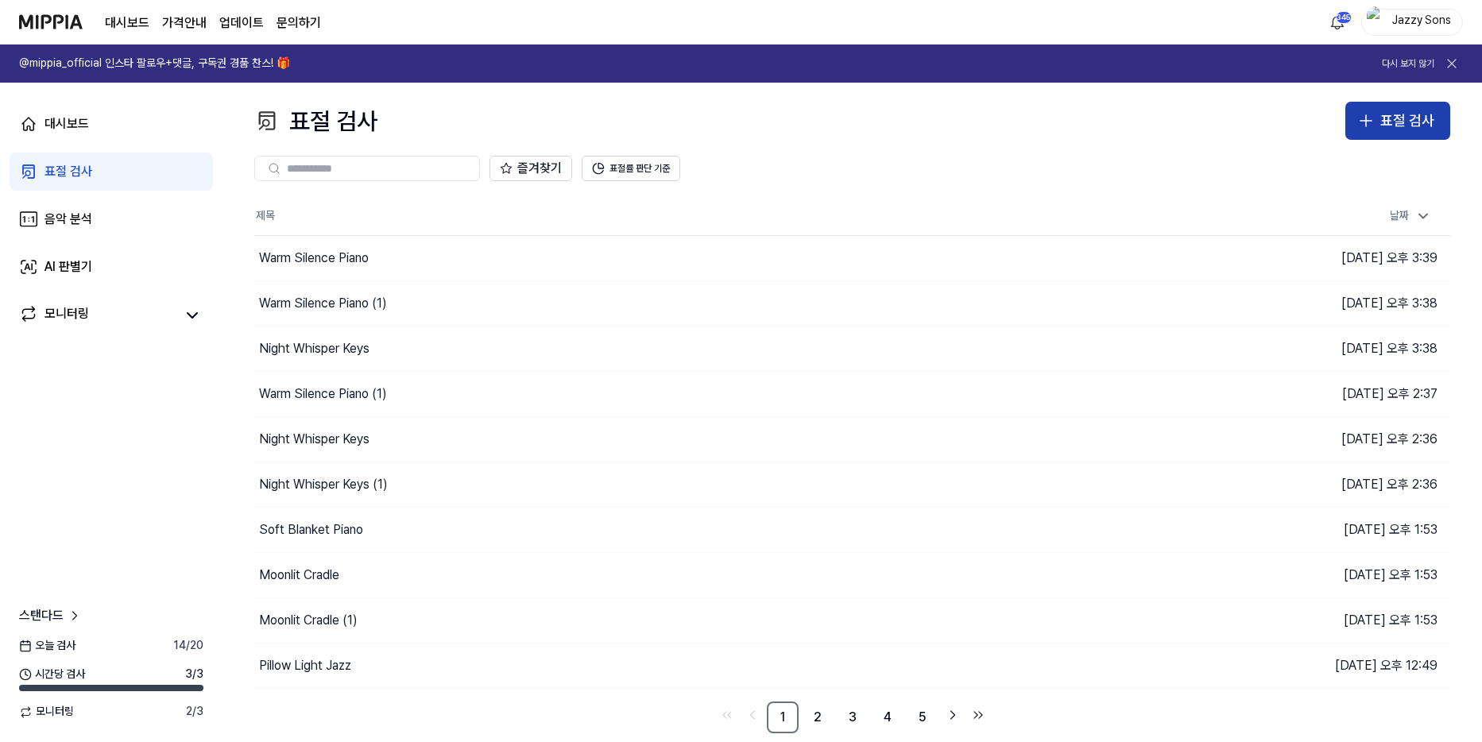
click at [1404, 106] on button "표절 검사" at bounding box center [1397, 121] width 105 height 38
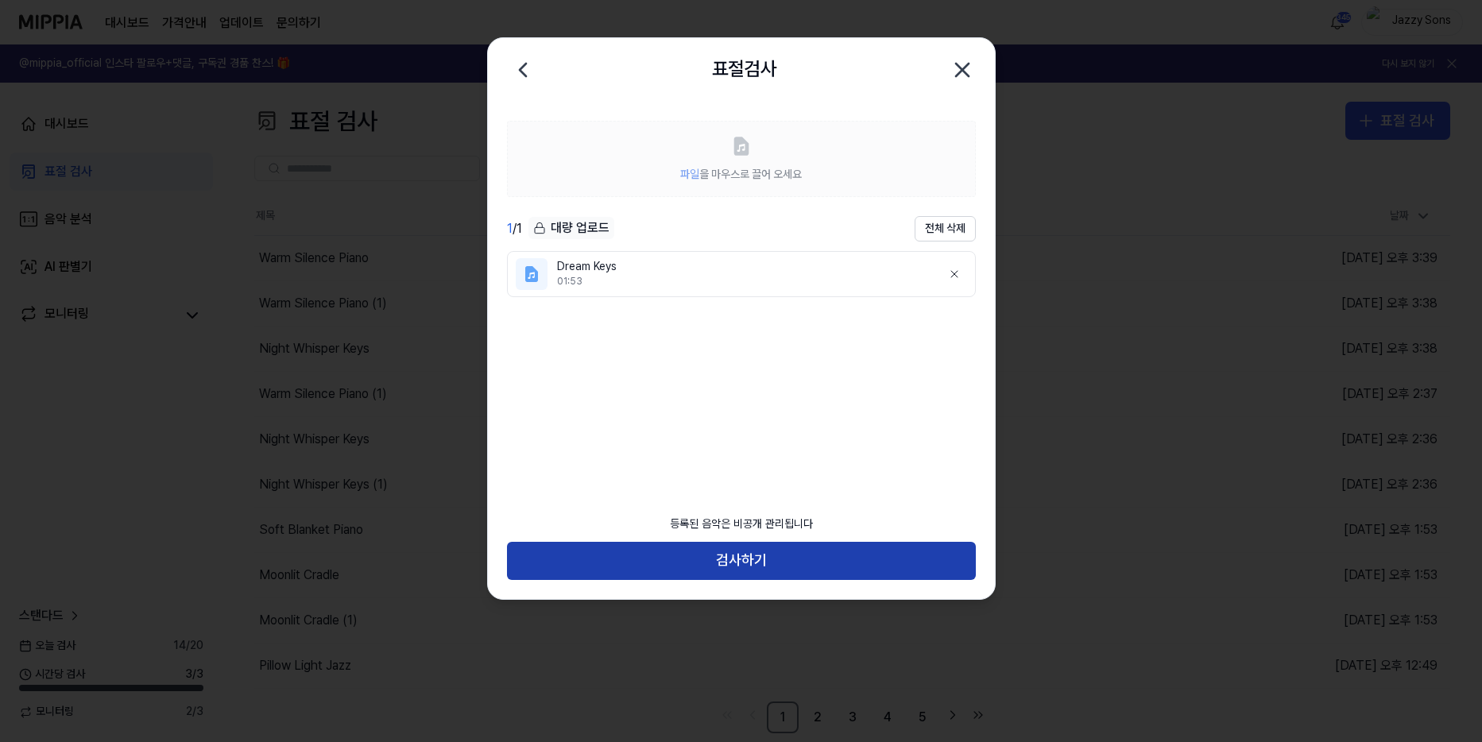
click at [754, 561] on button "검사하기" at bounding box center [741, 561] width 469 height 38
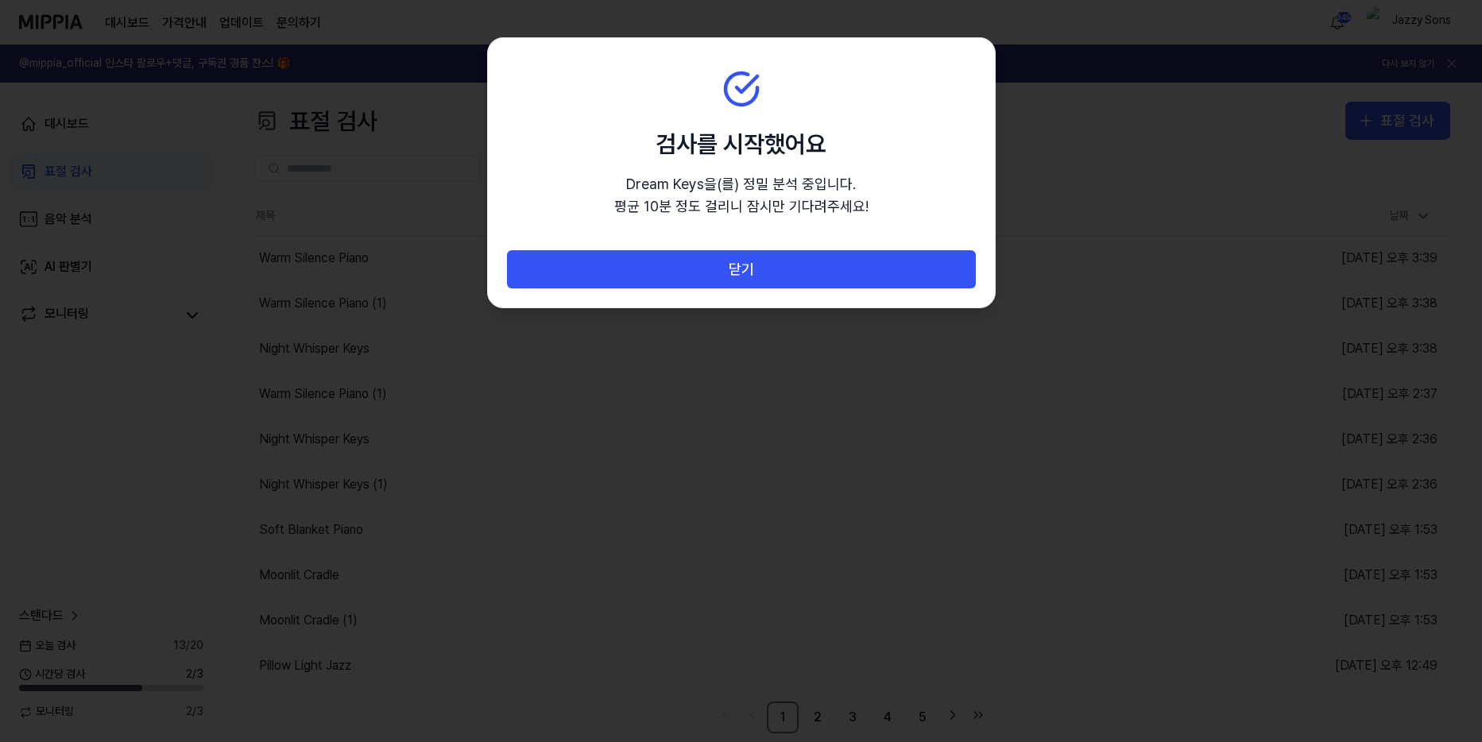
click at [767, 301] on div "닫기" at bounding box center [741, 278] width 507 height 57
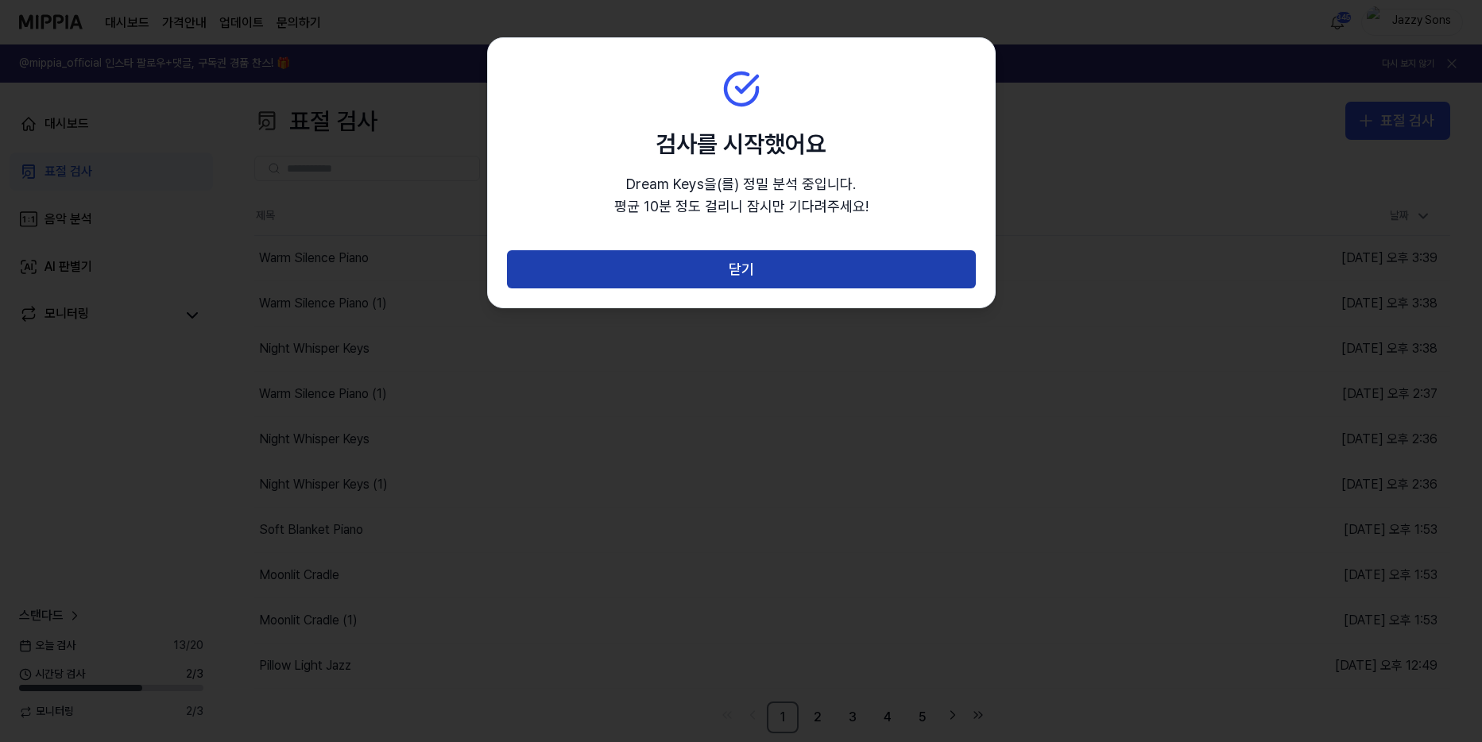
click at [772, 281] on button "닫기" at bounding box center [741, 269] width 469 height 38
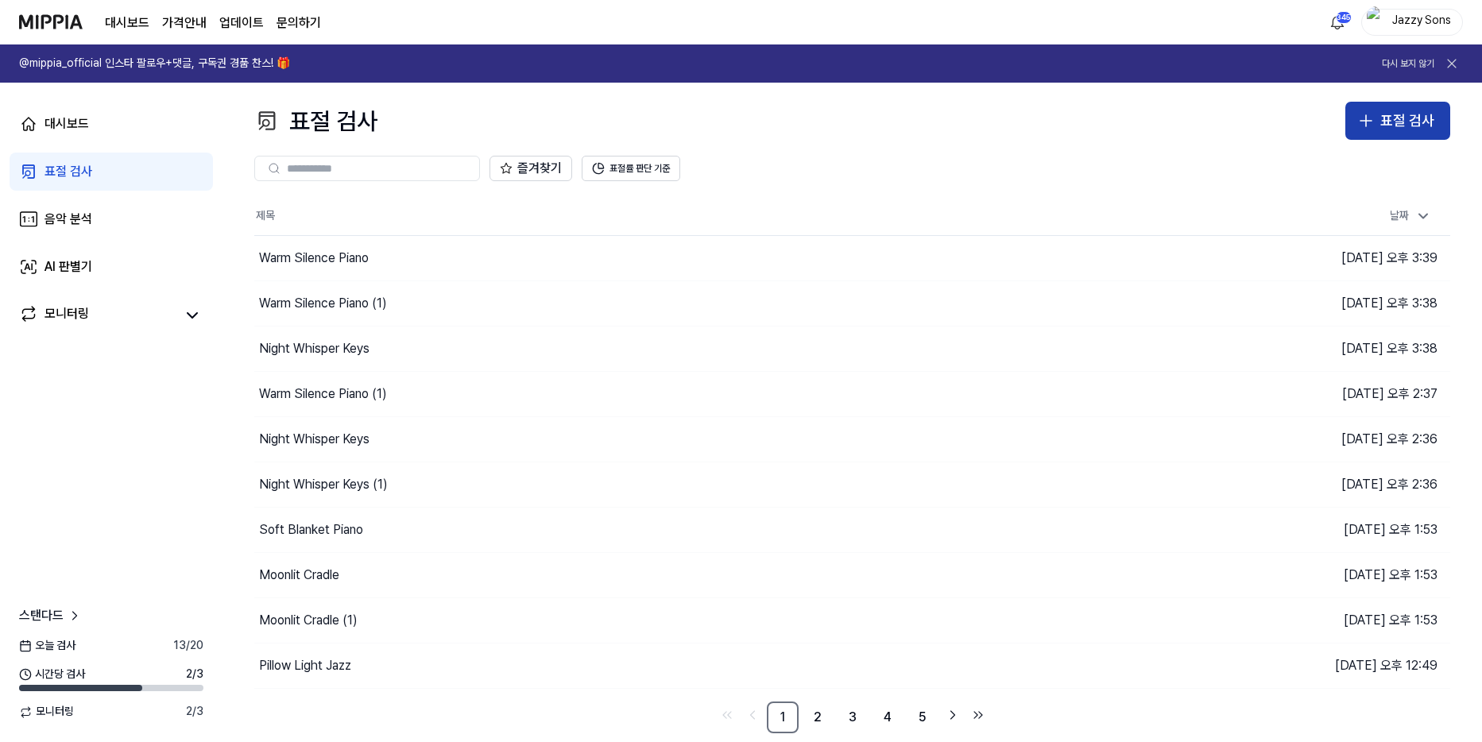
click at [1415, 136] on button "표절 검사" at bounding box center [1397, 121] width 105 height 38
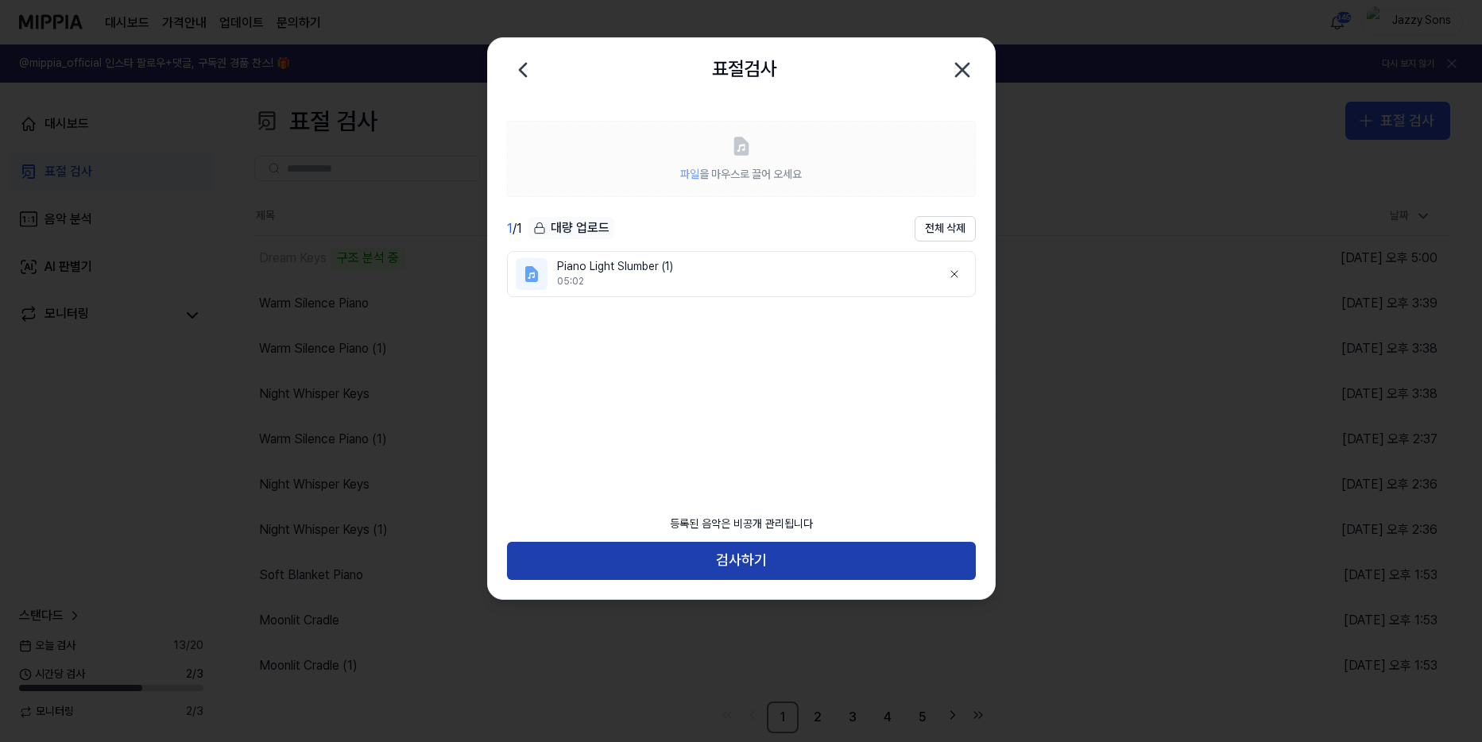
click at [720, 559] on button "검사하기" at bounding box center [741, 561] width 469 height 38
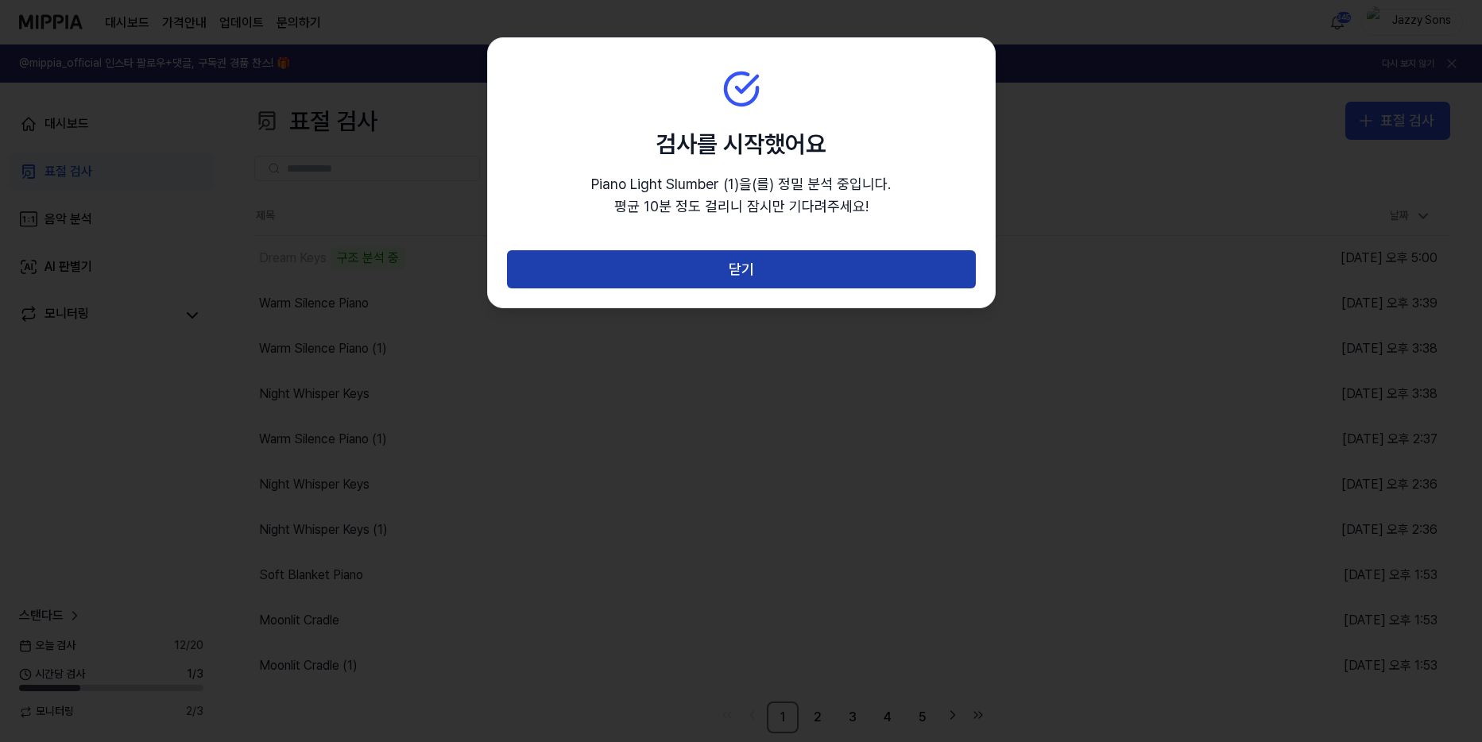
click at [762, 266] on button "닫기" at bounding box center [741, 269] width 469 height 38
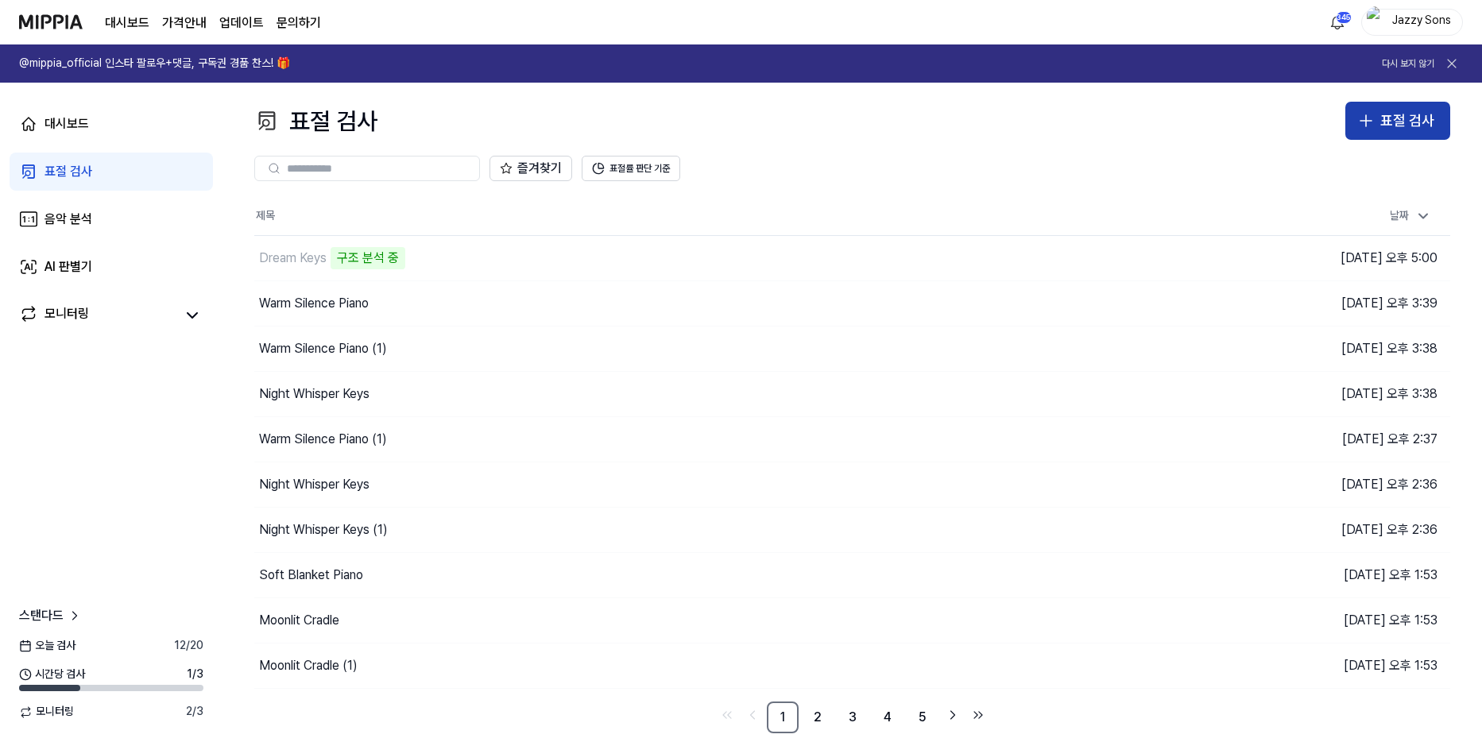
click at [1412, 128] on div "표절 검사" at bounding box center [1407, 121] width 54 height 23
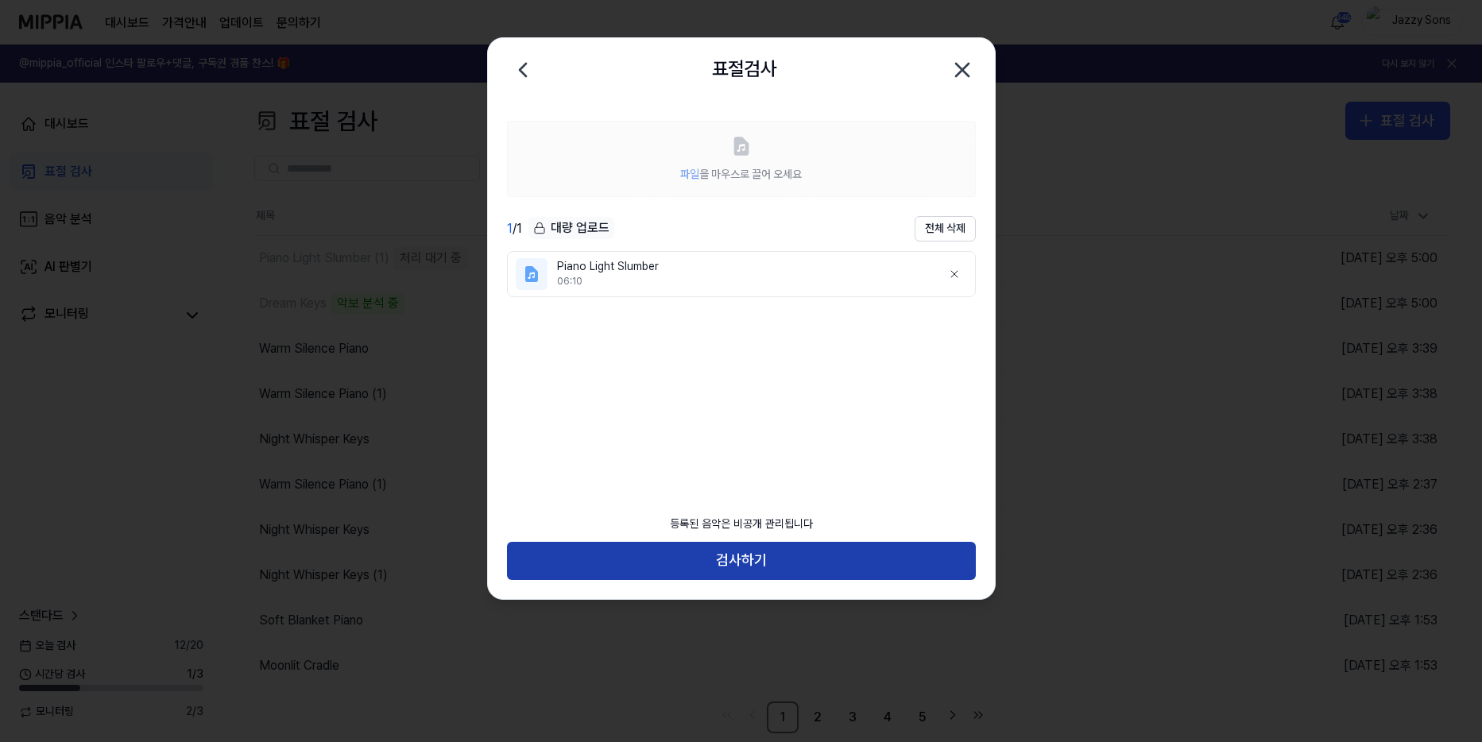
click at [679, 565] on button "검사하기" at bounding box center [741, 561] width 469 height 38
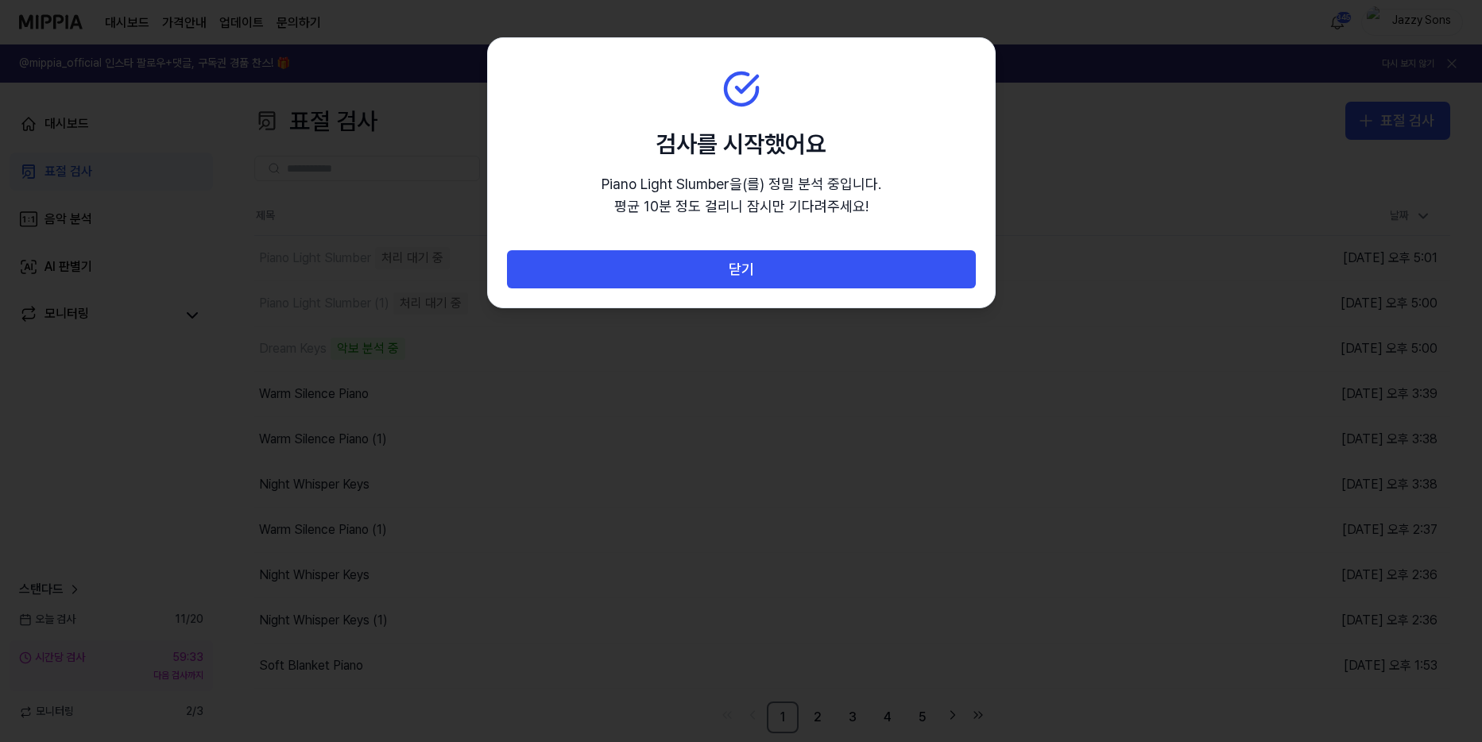
click at [724, 299] on div "닫기" at bounding box center [741, 278] width 507 height 57
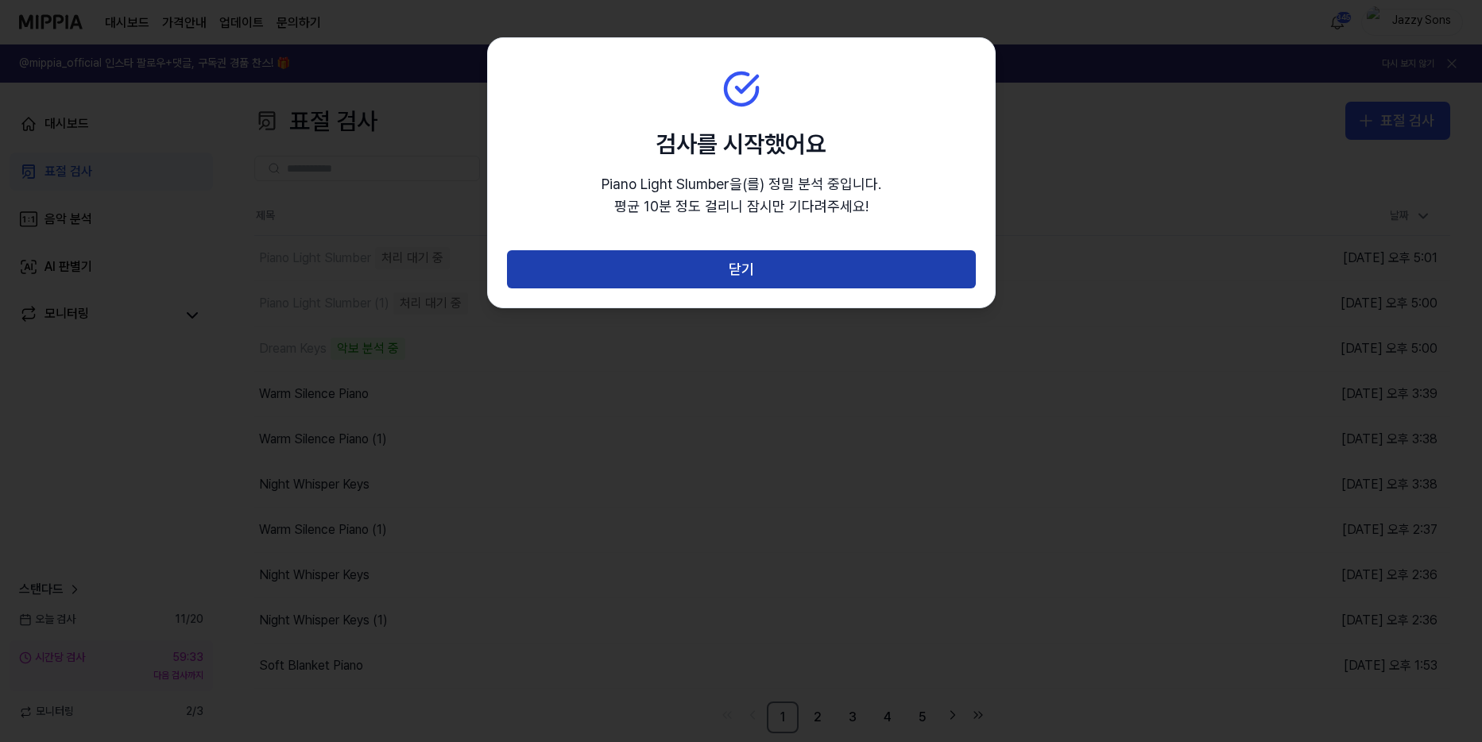
click at [727, 288] on button "닫기" at bounding box center [741, 269] width 469 height 38
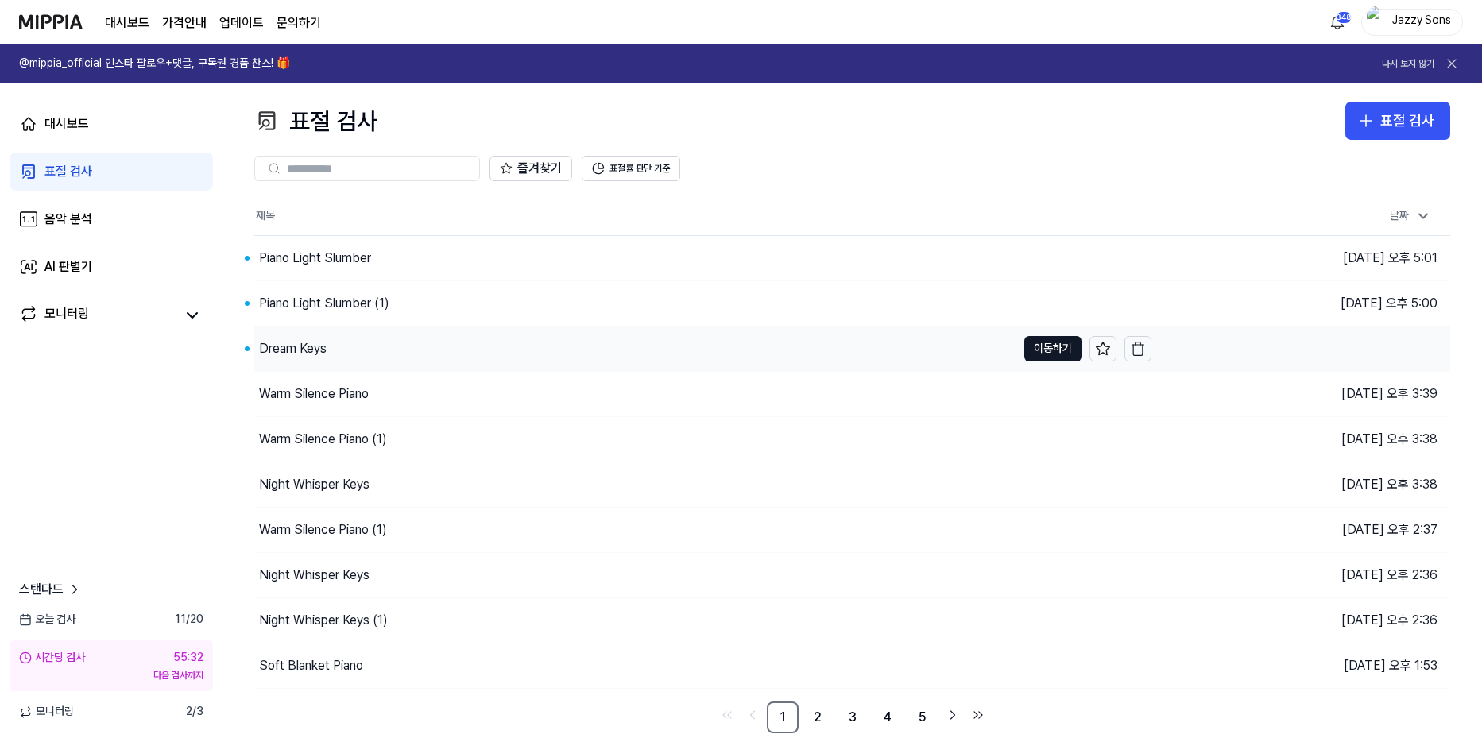
click at [308, 343] on div "Dream Keys" at bounding box center [293, 348] width 68 height 19
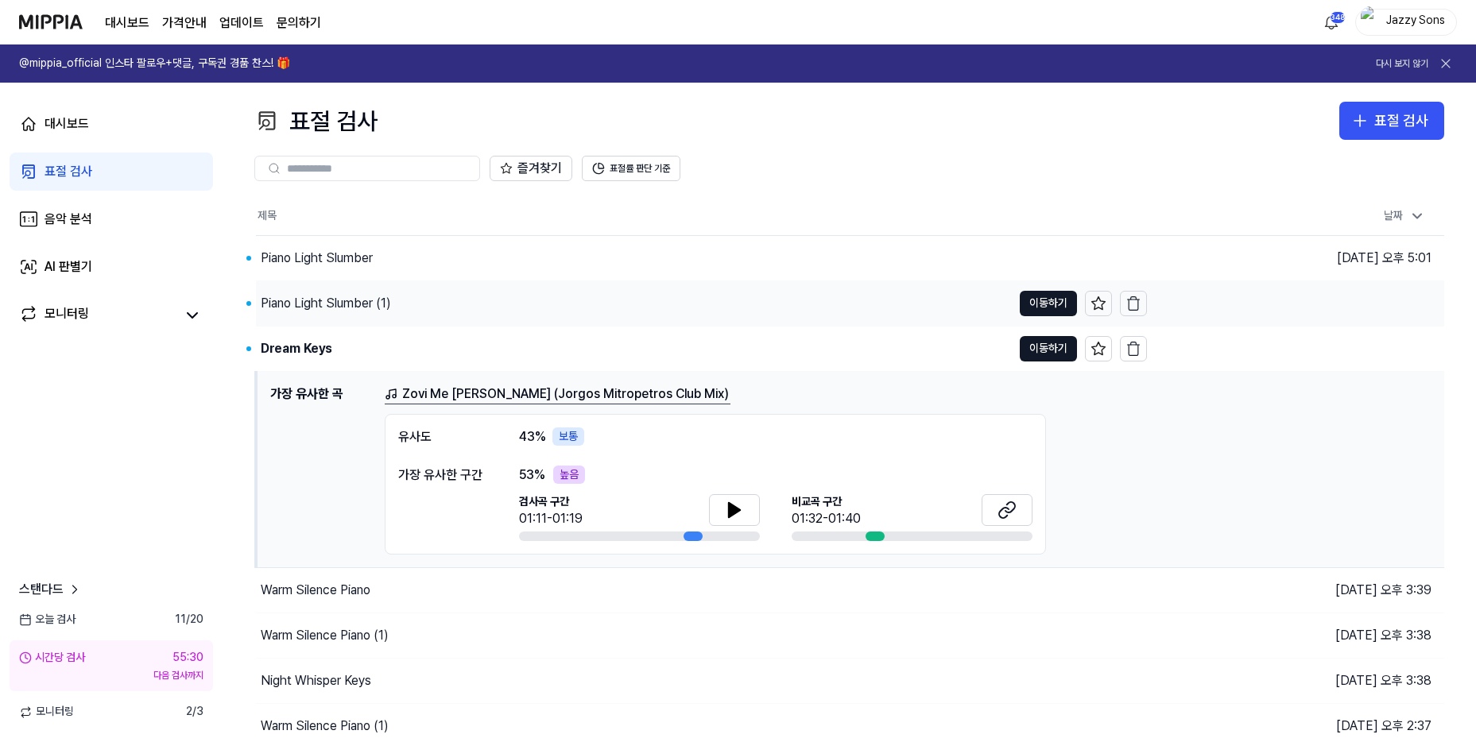
click at [319, 289] on div "Piano Light Slumber (1)" at bounding box center [634, 303] width 756 height 45
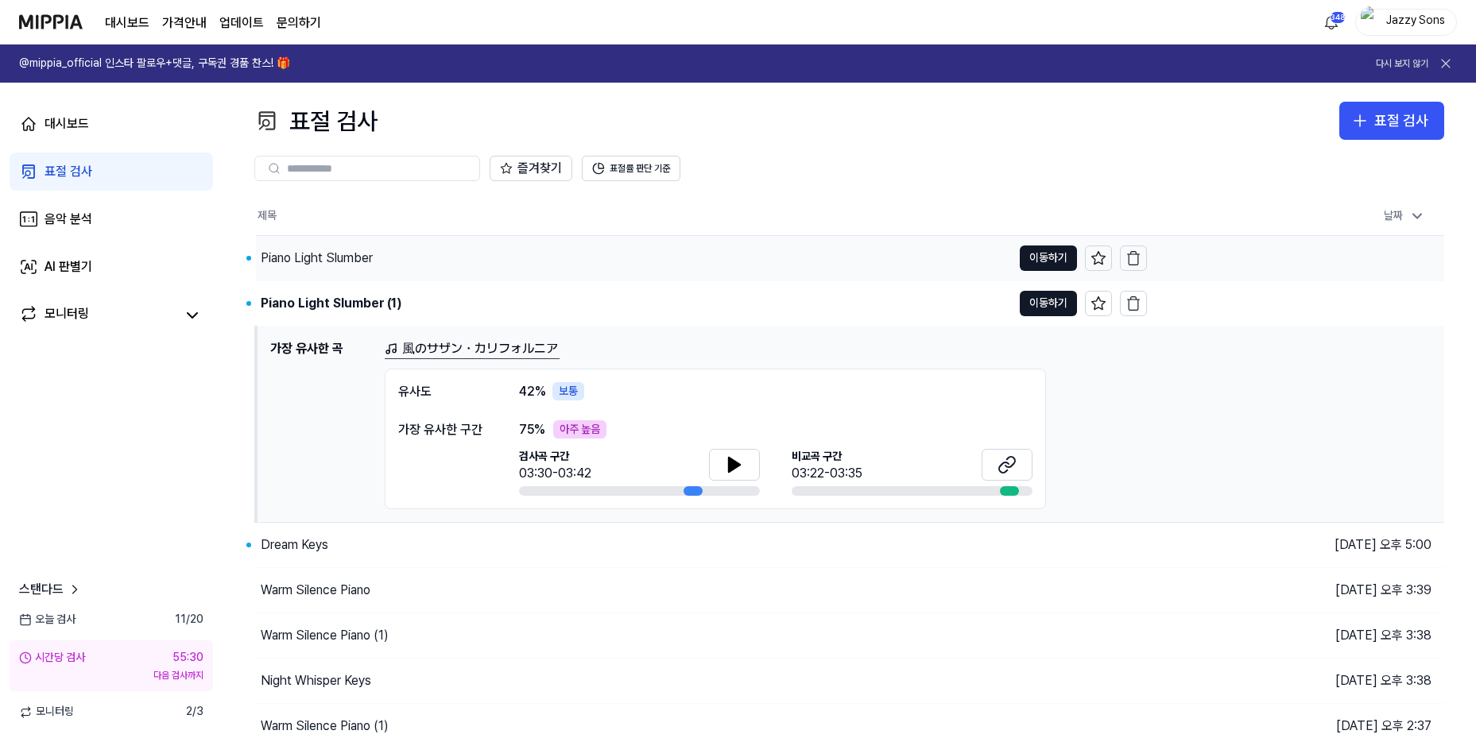
click at [316, 257] on div "Piano Light Slumber" at bounding box center [317, 258] width 112 height 19
